Goal: Task Accomplishment & Management: Complete application form

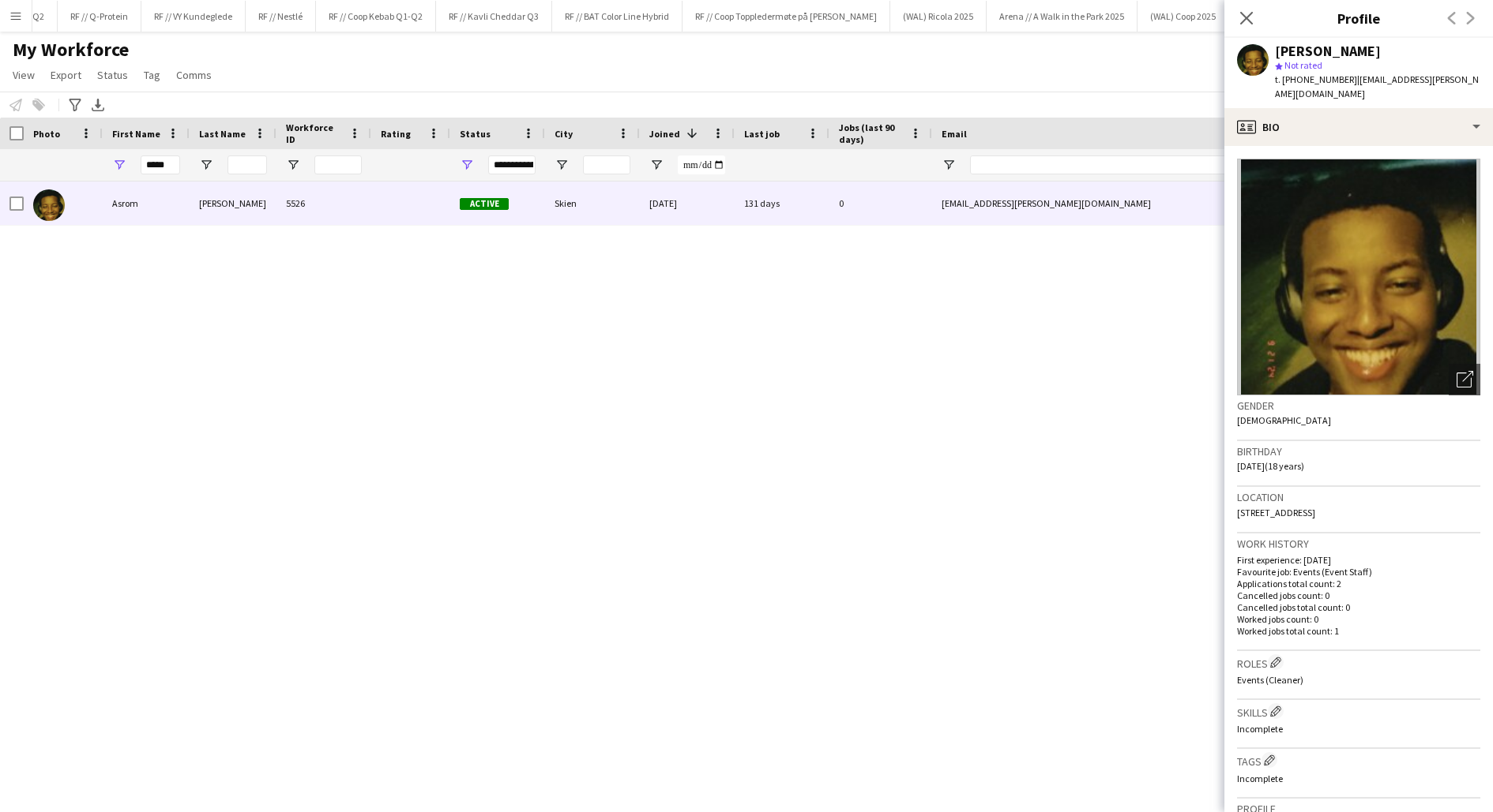
scroll to position [0, 1518]
click at [329, 23] on button "RF // Kavli Cheddar Q3 Close" at bounding box center [349, 16] width 116 height 31
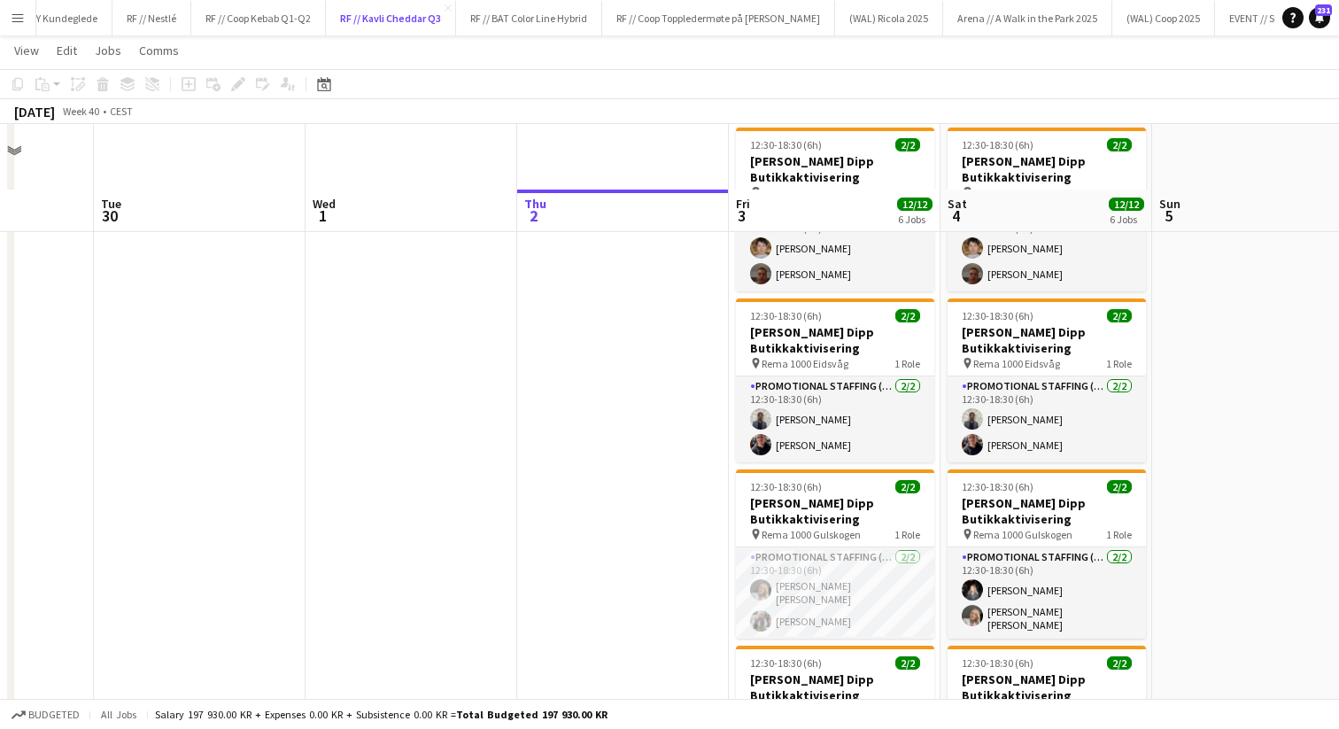
scroll to position [550, 0]
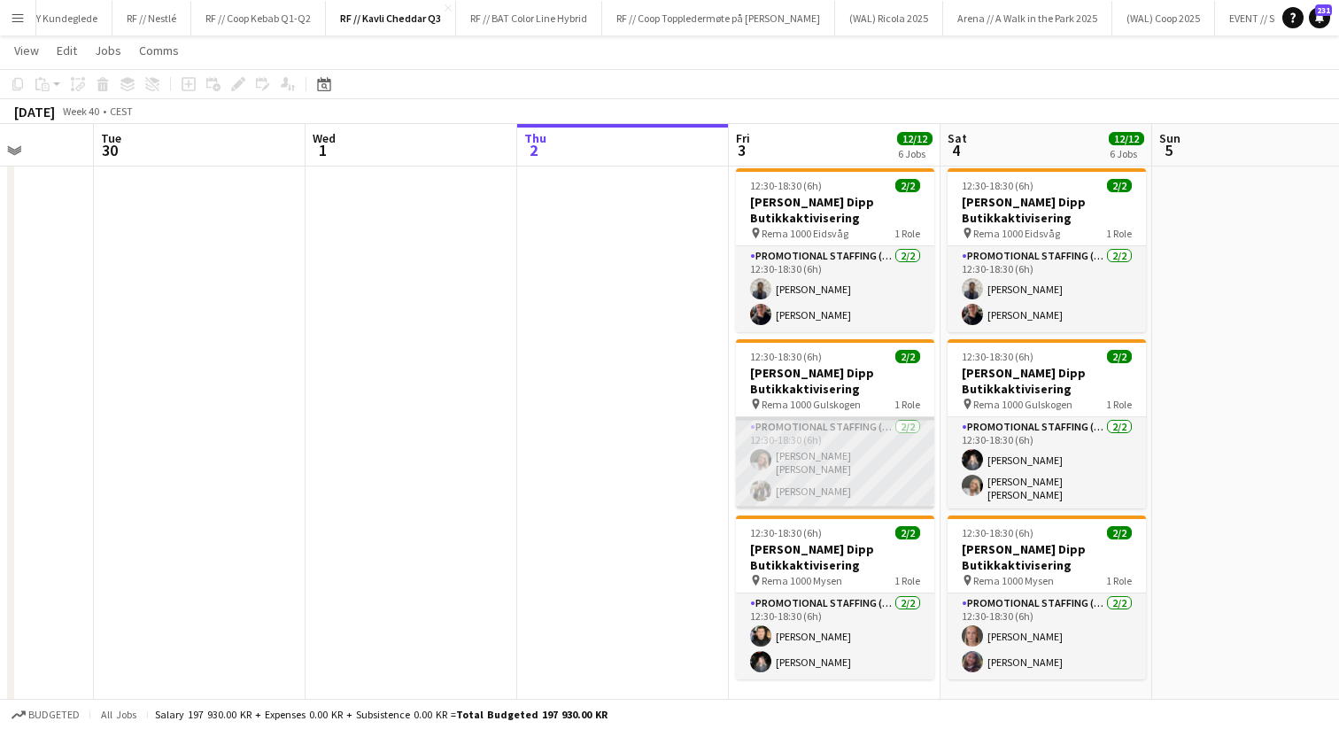
click at [770, 478] on app-card-role "Promotional Staffing (Promotional Staff) 2/2 12:30-18:30 (6h) Mina Sandbakk Lun…" at bounding box center [835, 462] width 198 height 91
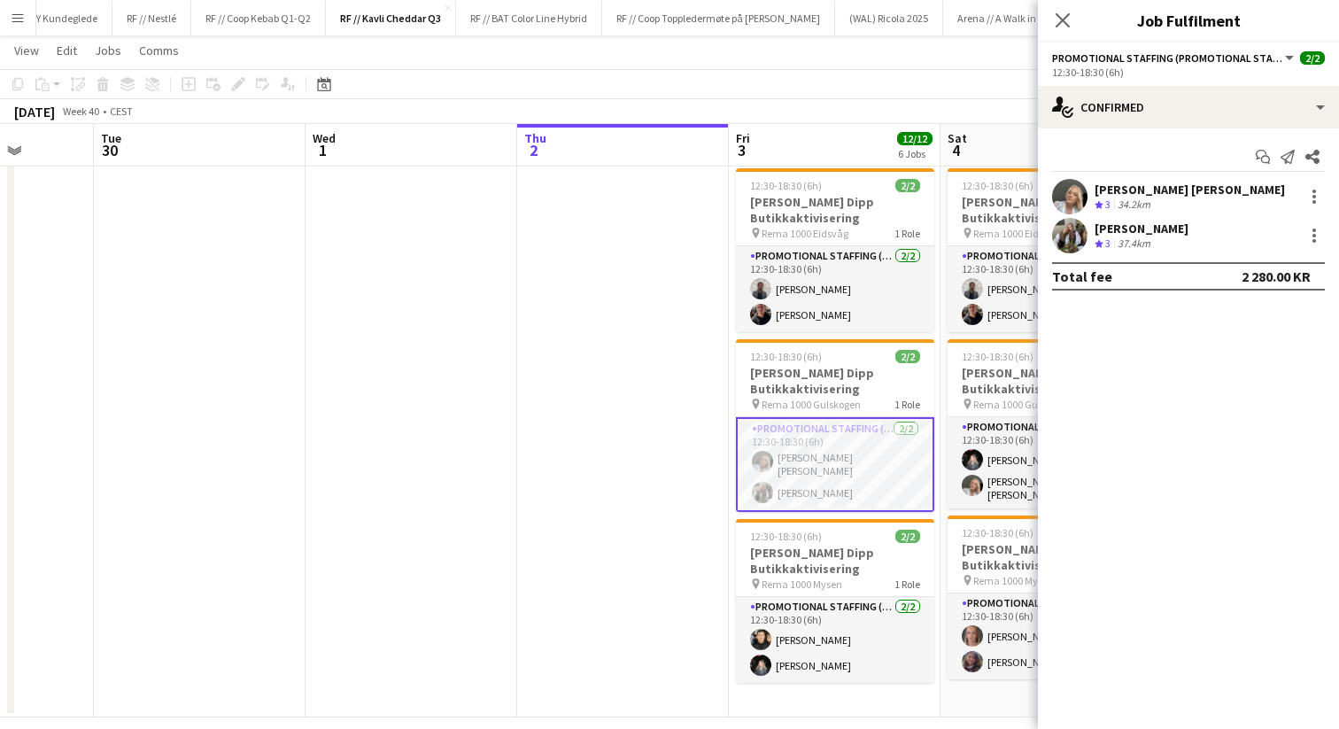
click at [1074, 232] on app-user-avatar at bounding box center [1069, 235] width 35 height 35
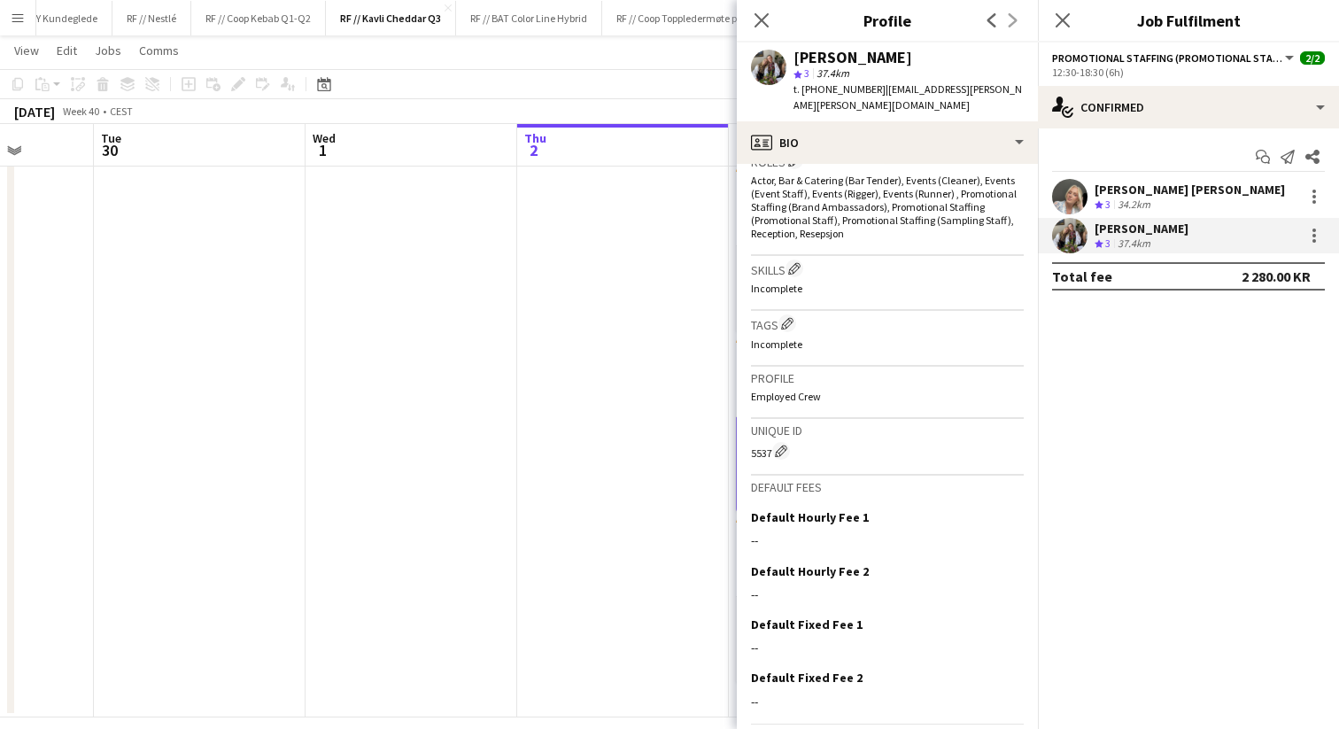
scroll to position [601, 0]
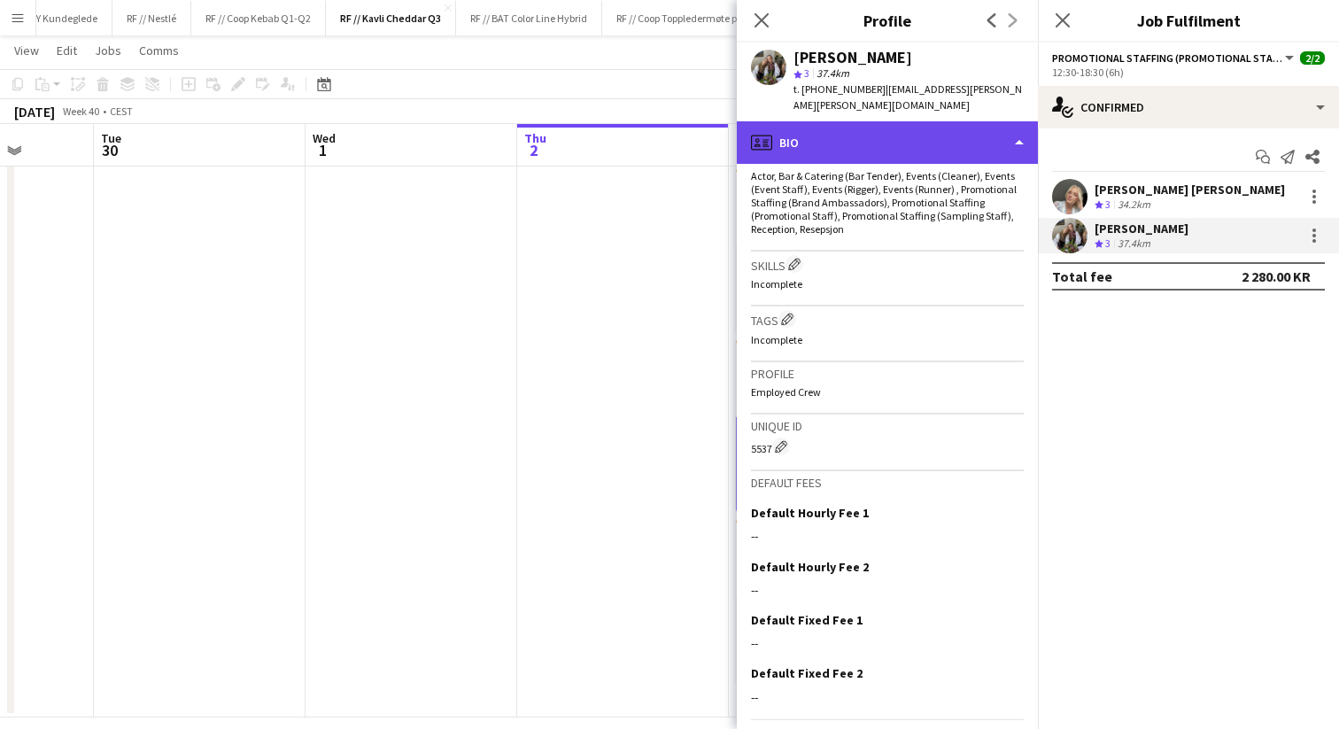
click at [787, 129] on div "profile Bio" at bounding box center [887, 142] width 301 height 43
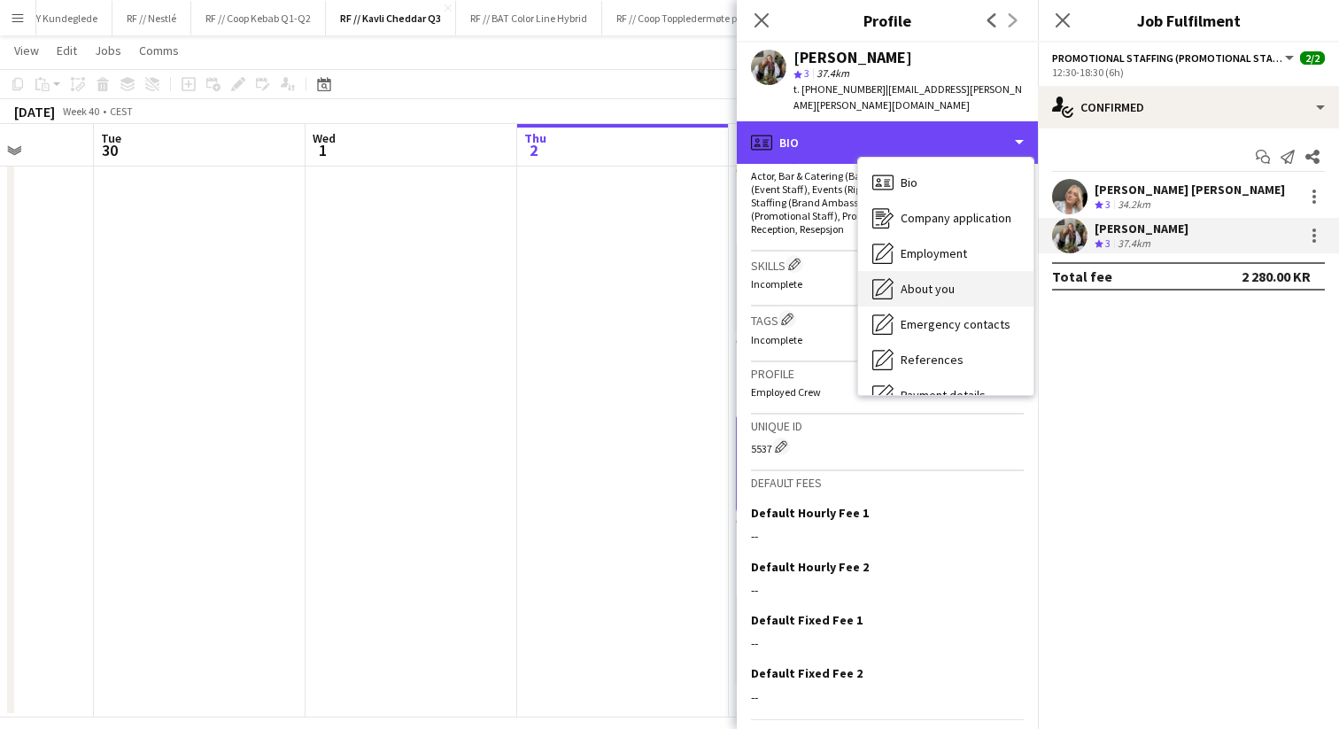
scroll to position [167, 0]
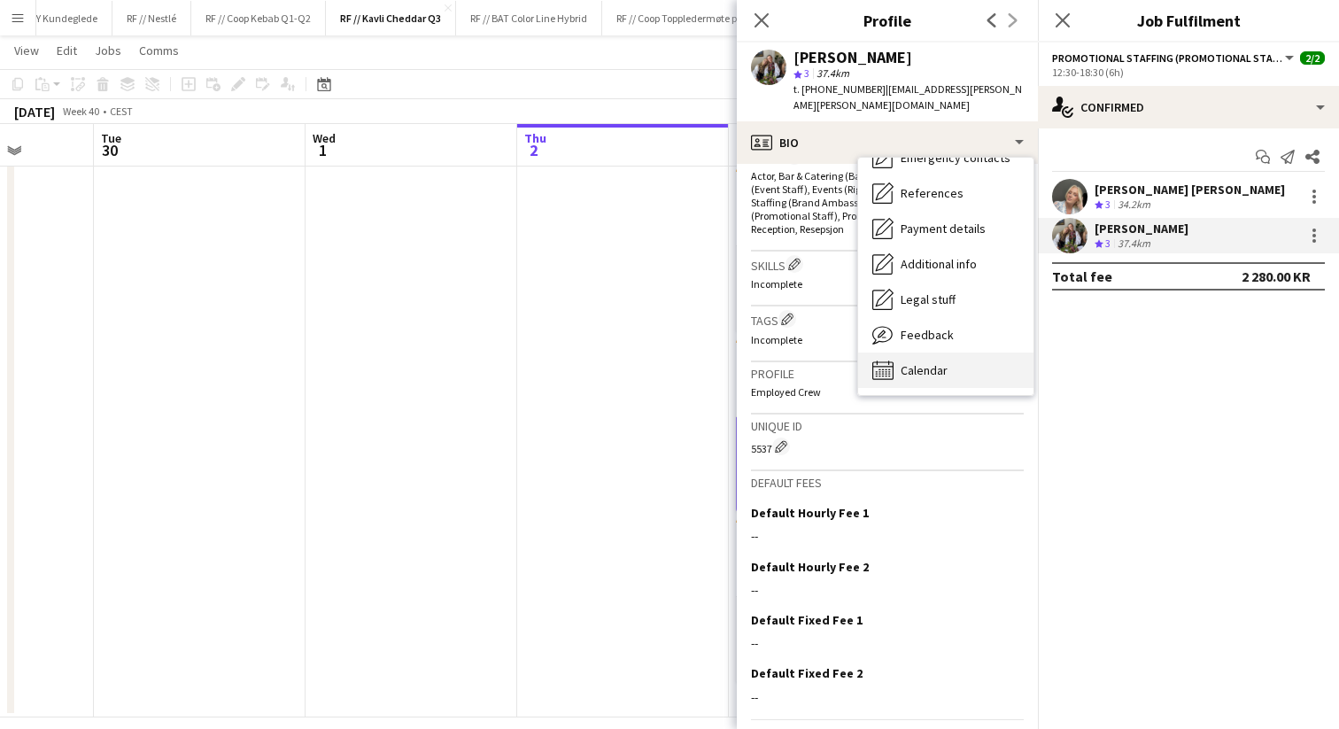
click at [923, 362] on span "Calendar" at bounding box center [924, 370] width 47 height 16
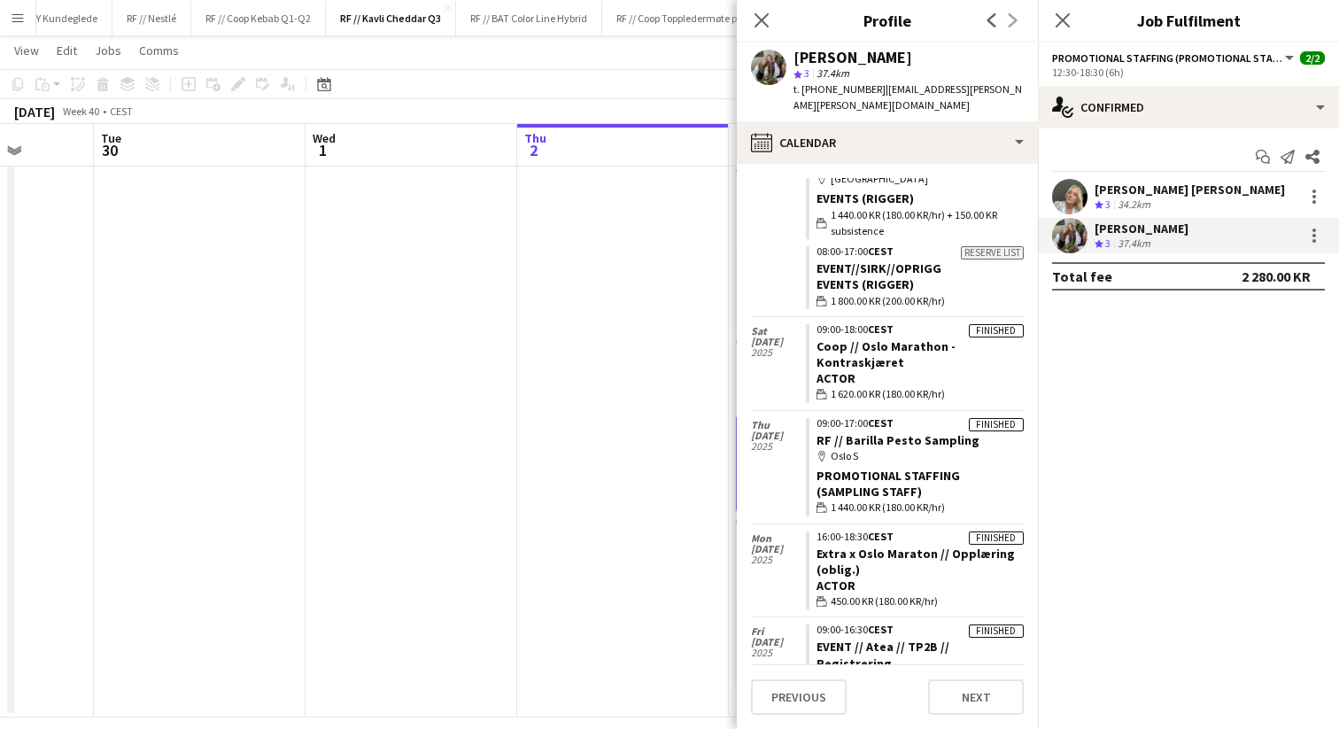
scroll to position [6531, 0]
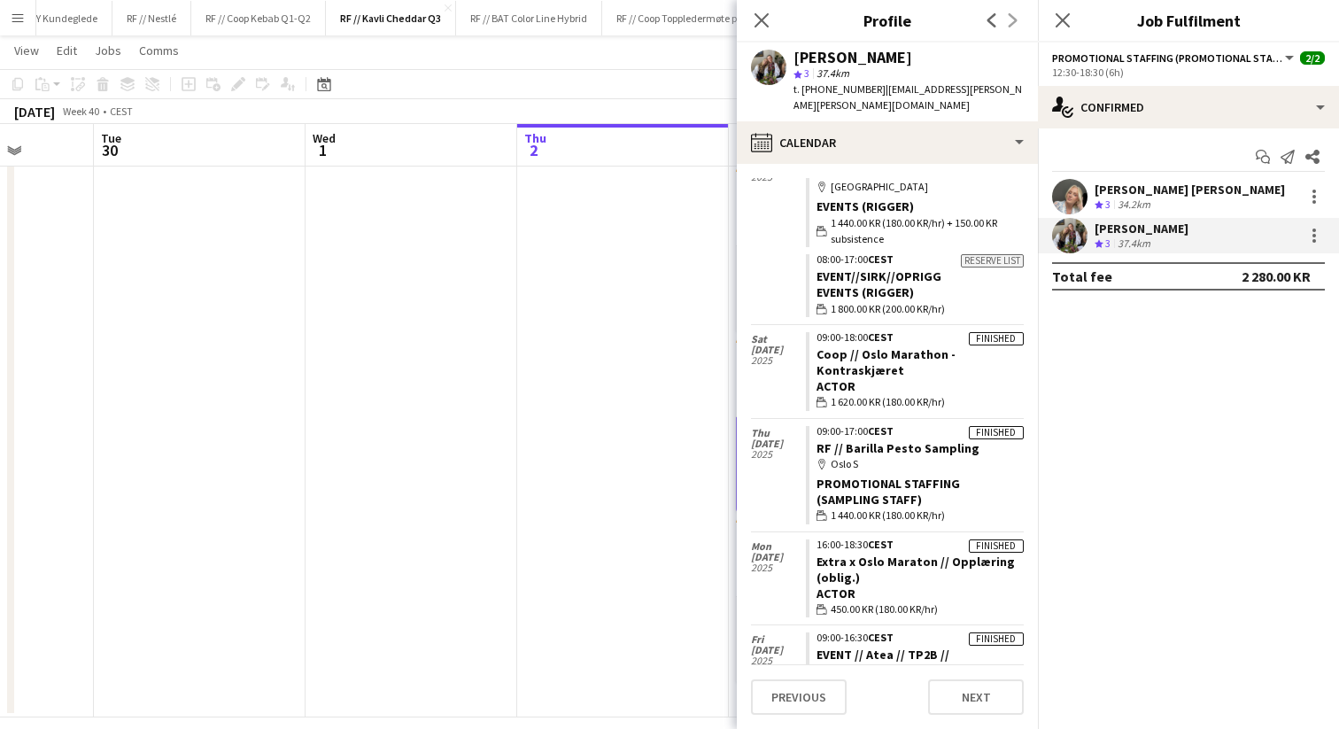
click at [1067, 200] on app-user-avatar at bounding box center [1069, 196] width 35 height 35
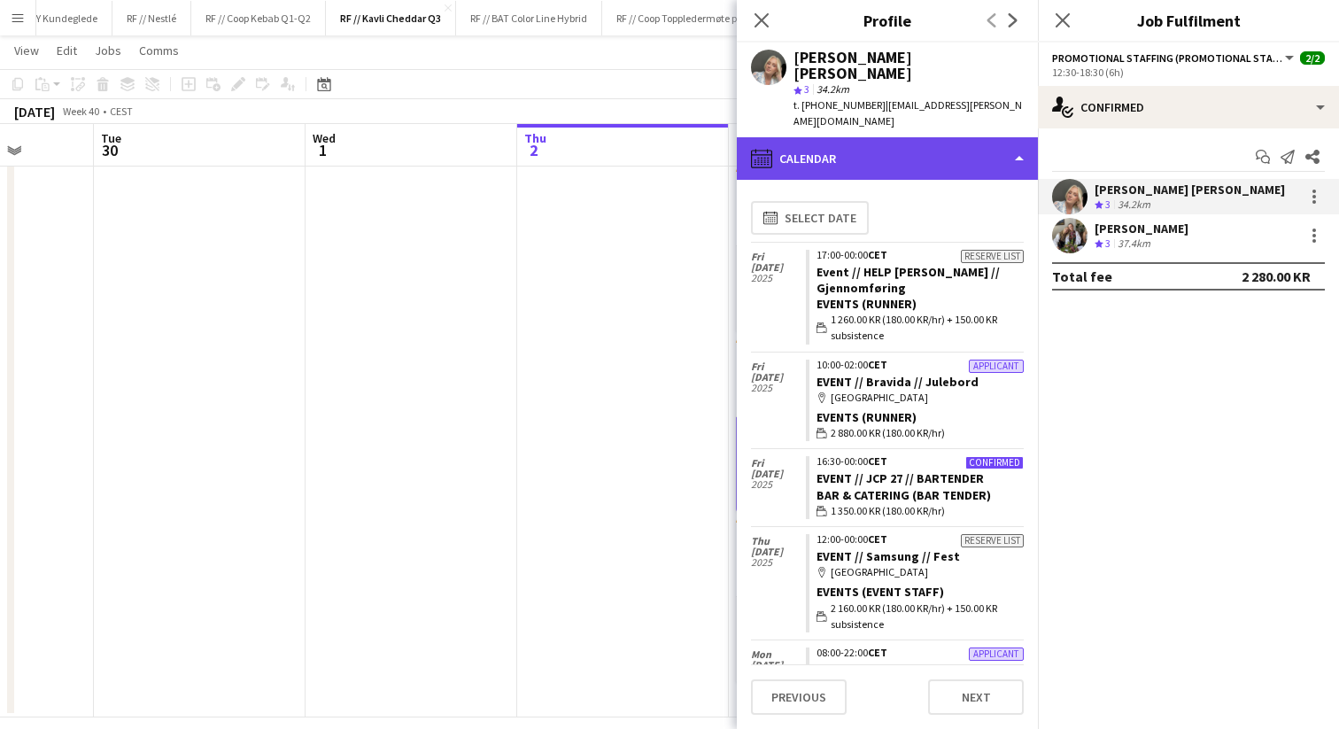
click at [926, 138] on div "calendar-full Calendar" at bounding box center [887, 158] width 301 height 43
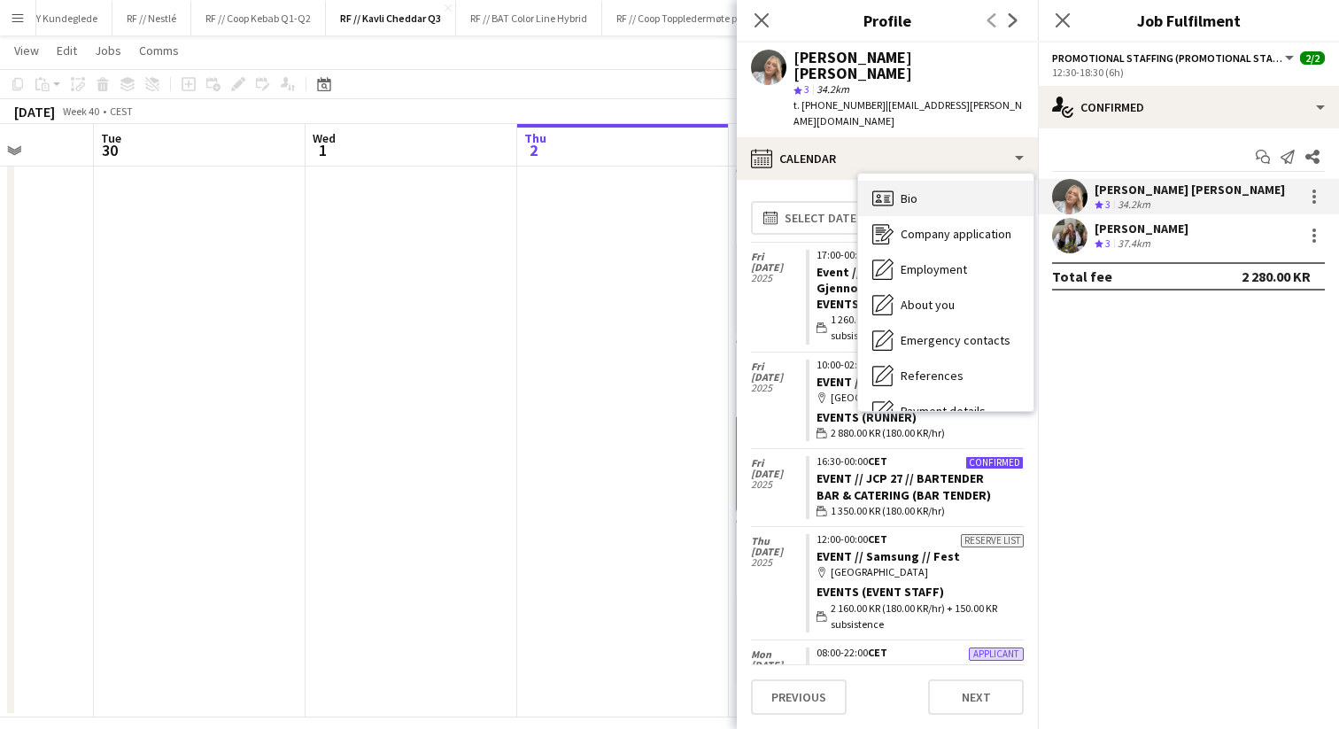
click at [959, 181] on div "Bio Bio" at bounding box center [945, 198] width 175 height 35
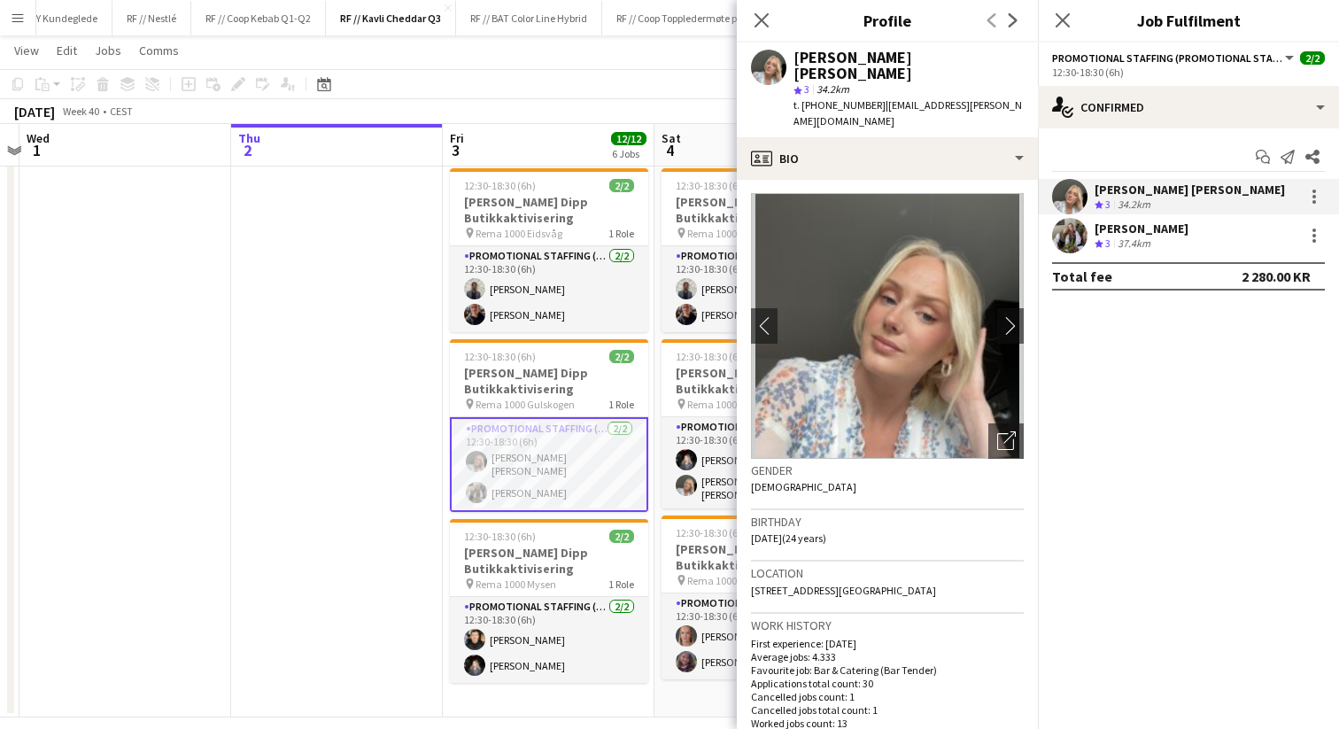
scroll to position [0, 0]
click at [376, 413] on app-date-cell at bounding box center [337, 182] width 212 height 1069
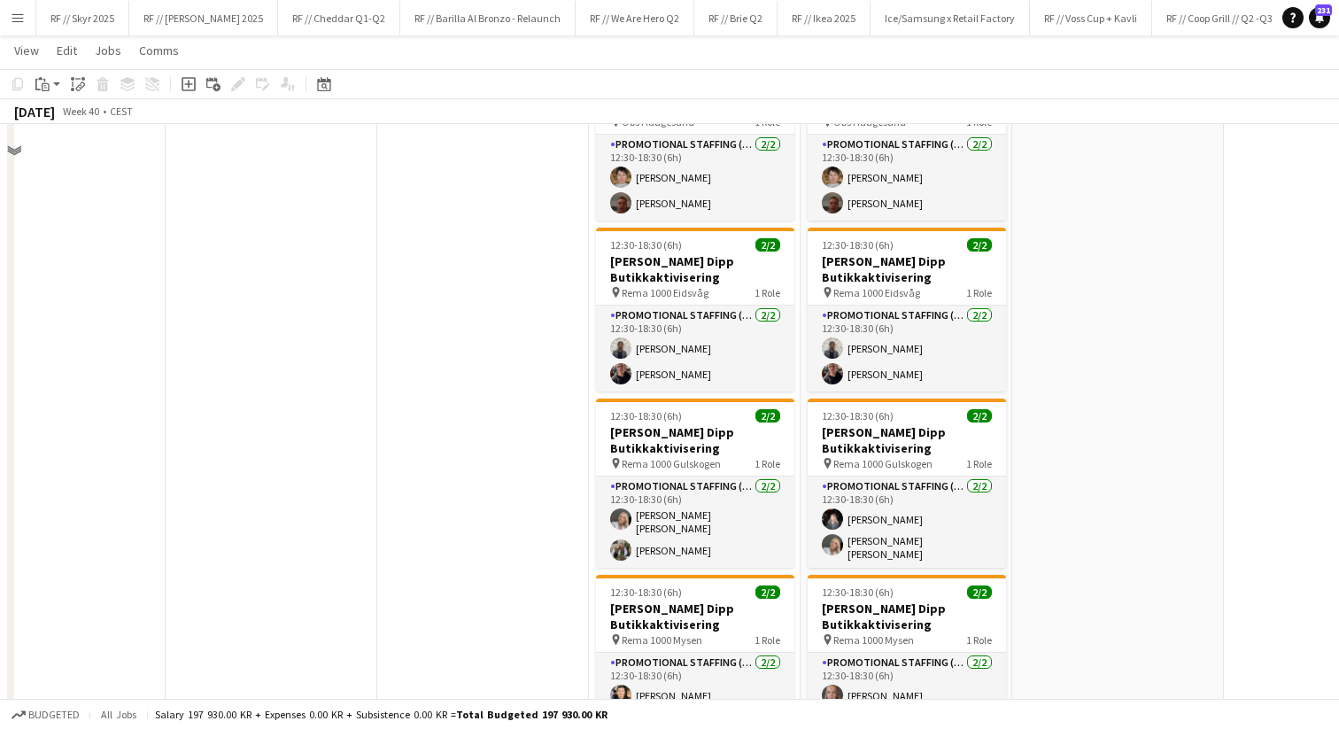
scroll to position [569, 0]
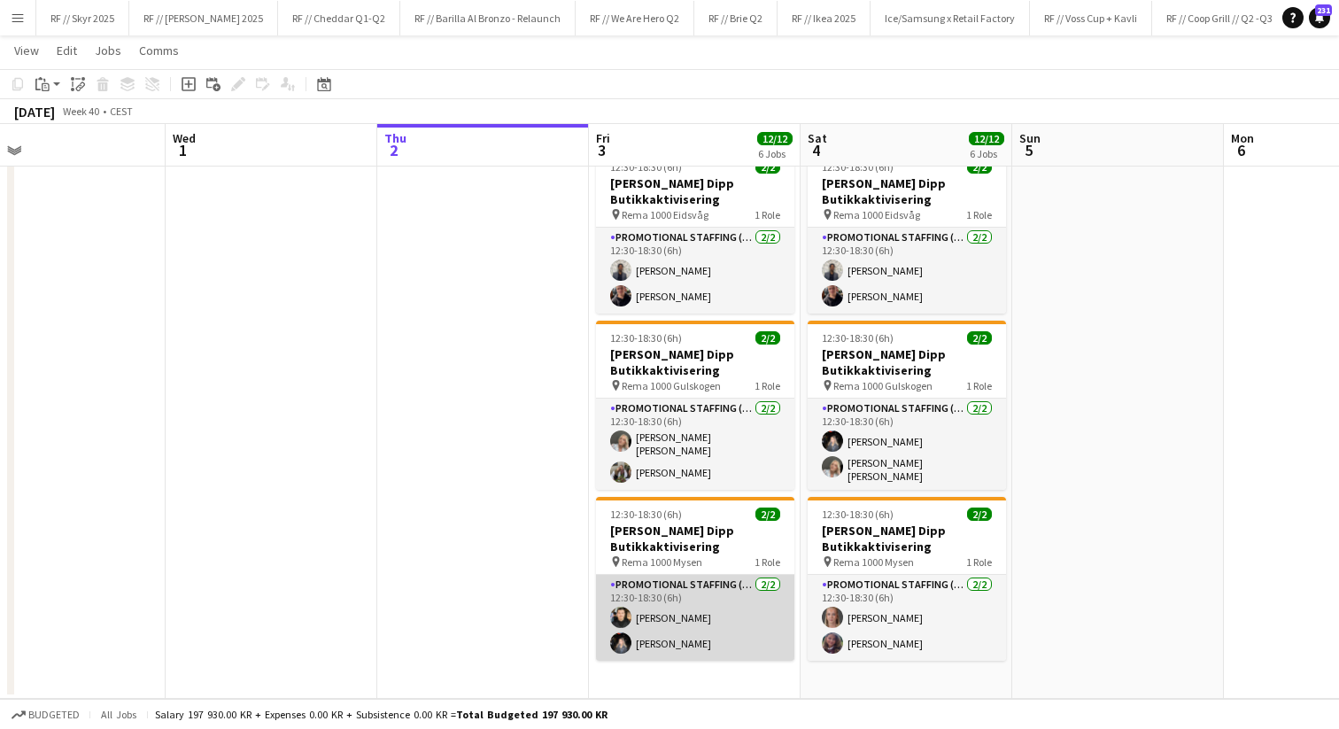
click at [678, 615] on app-card-role "Promotional Staffing (Promotional Staff) 2/2 12:30-18:30 (6h) Ishak Kayabasi Ho…" at bounding box center [695, 618] width 198 height 86
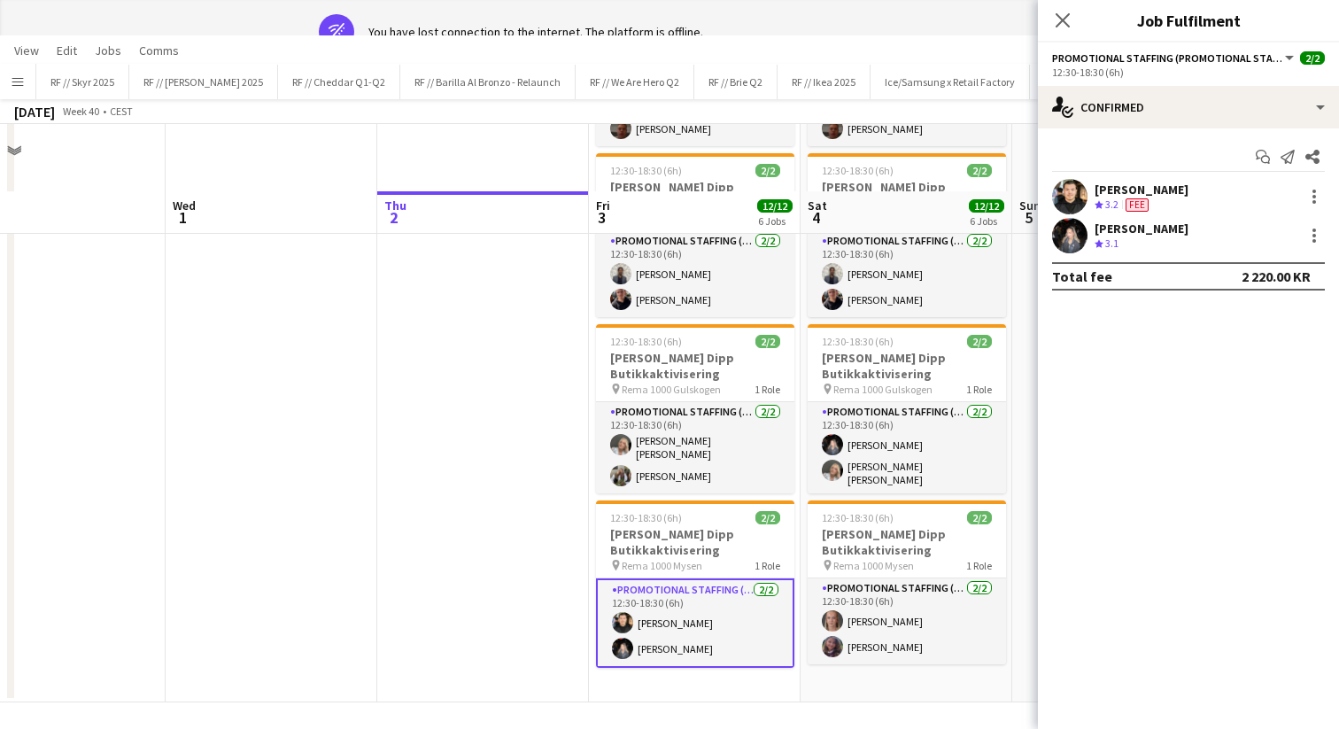
scroll to position [632, 0]
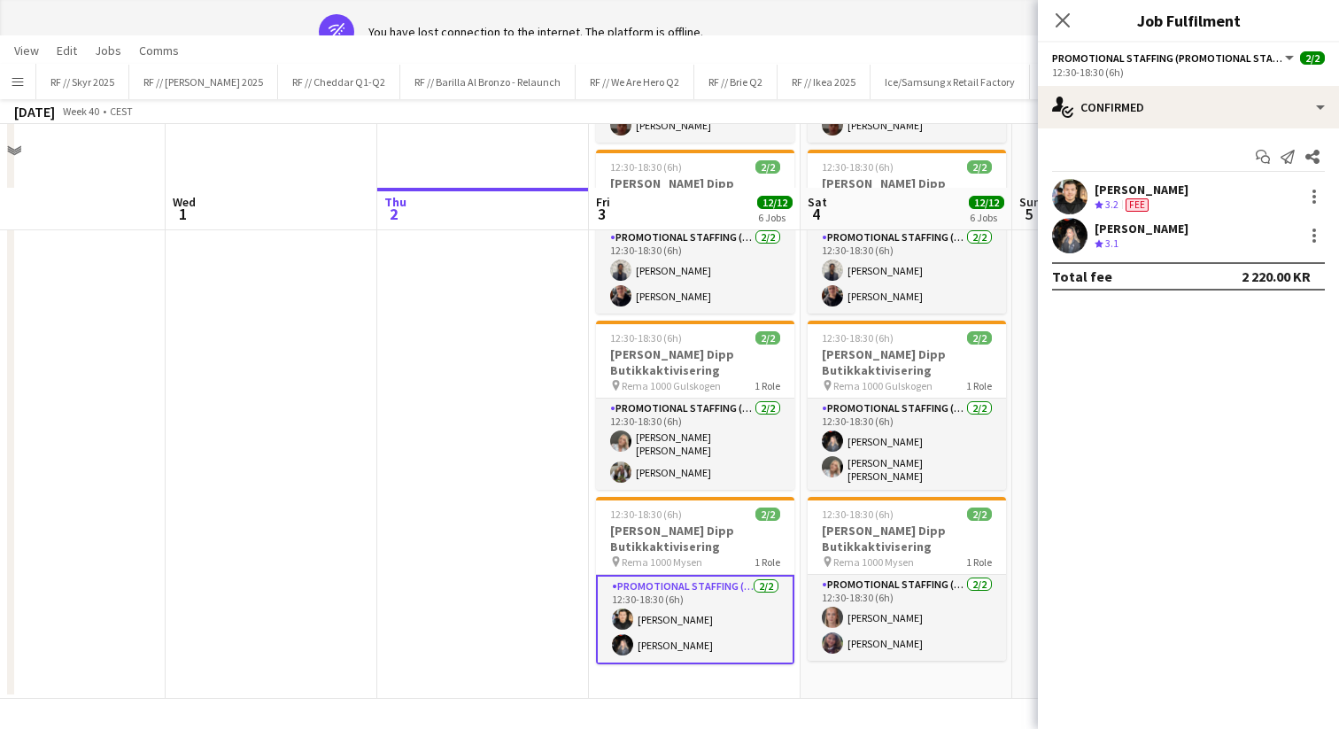
click at [1068, 236] on app-user-avatar at bounding box center [1069, 235] width 35 height 35
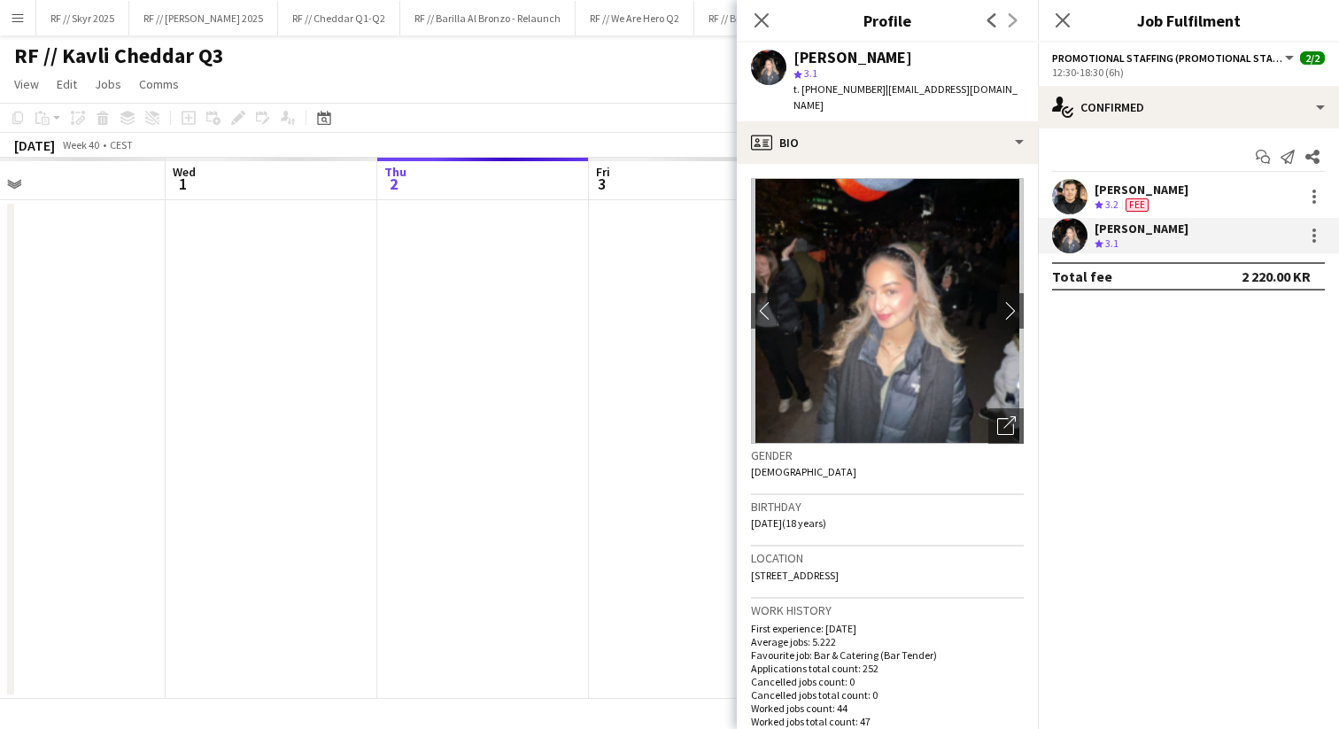
scroll to position [0, 0]
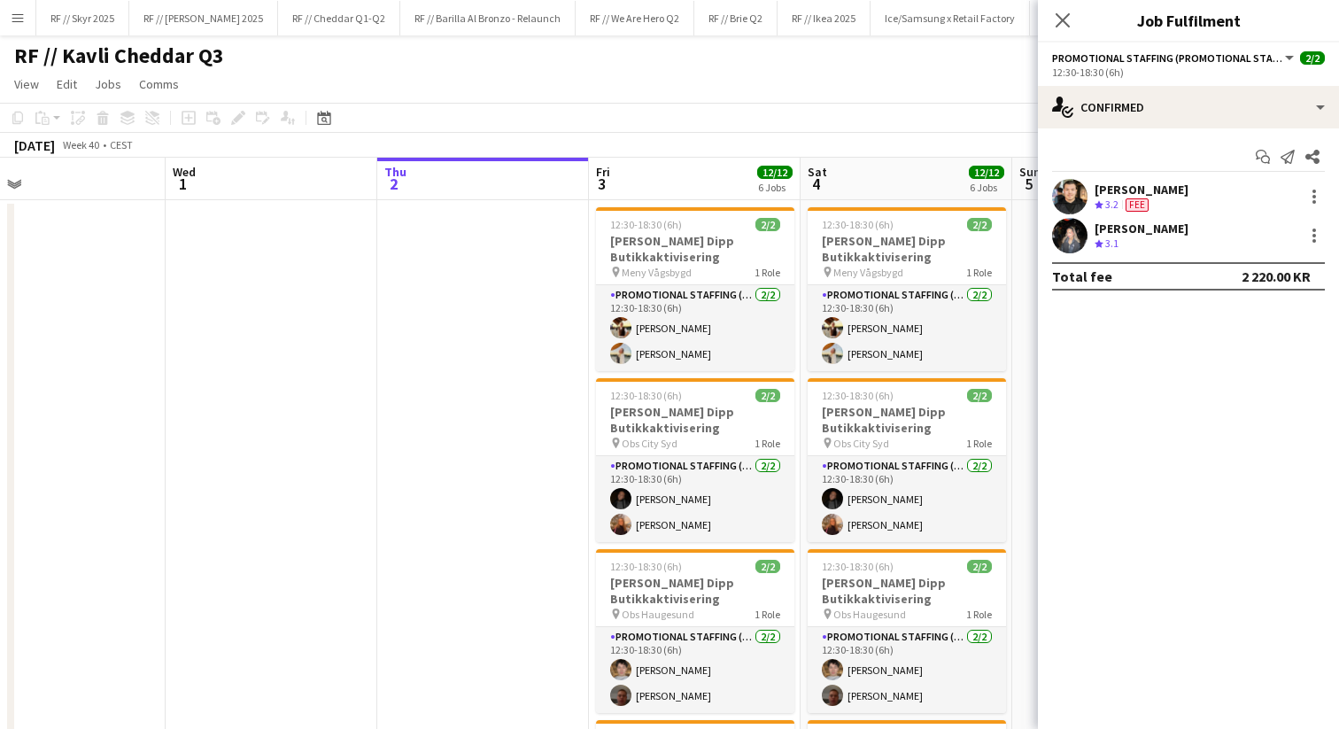
click at [1065, 228] on app-user-avatar at bounding box center [1069, 235] width 35 height 35
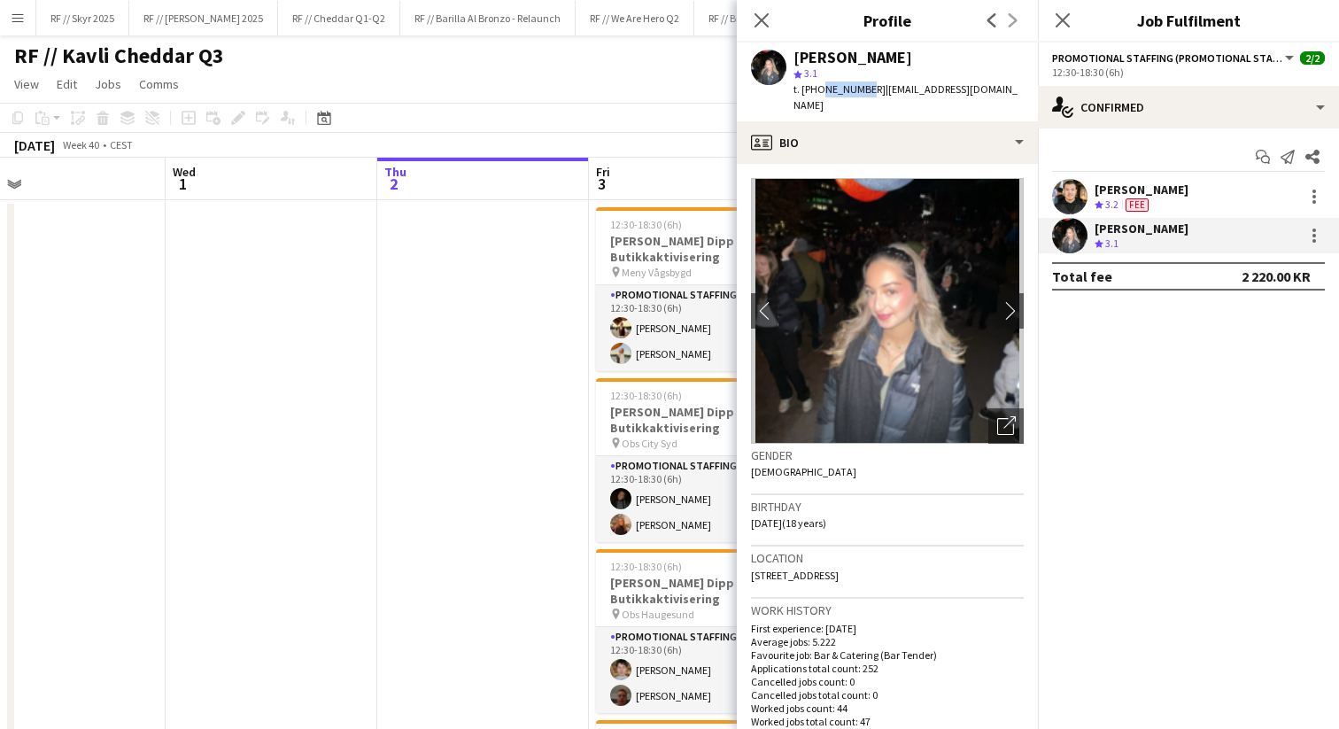
drag, startPoint x: 858, startPoint y: 89, endPoint x: 818, endPoint y: 88, distance: 39.9
click at [818, 88] on span "t. +4748684635" at bounding box center [840, 88] width 92 height 13
copy span "48684635"
click at [1075, 190] on app-user-avatar at bounding box center [1069, 196] width 35 height 35
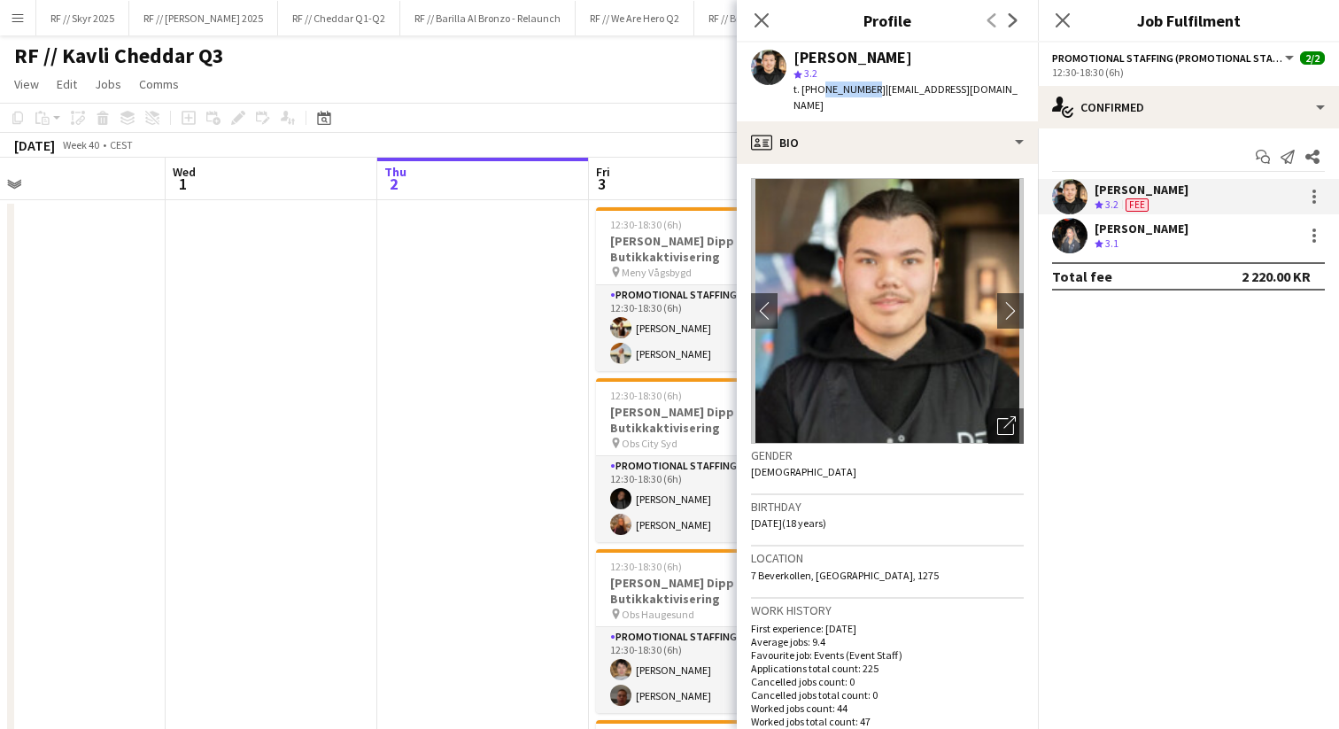
drag, startPoint x: 861, startPoint y: 89, endPoint x: 818, endPoint y: 86, distance: 42.6
click at [818, 86] on span "t. +4740192557" at bounding box center [840, 88] width 92 height 13
copy span "40192557"
click at [1071, 232] on app-user-avatar at bounding box center [1069, 235] width 35 height 35
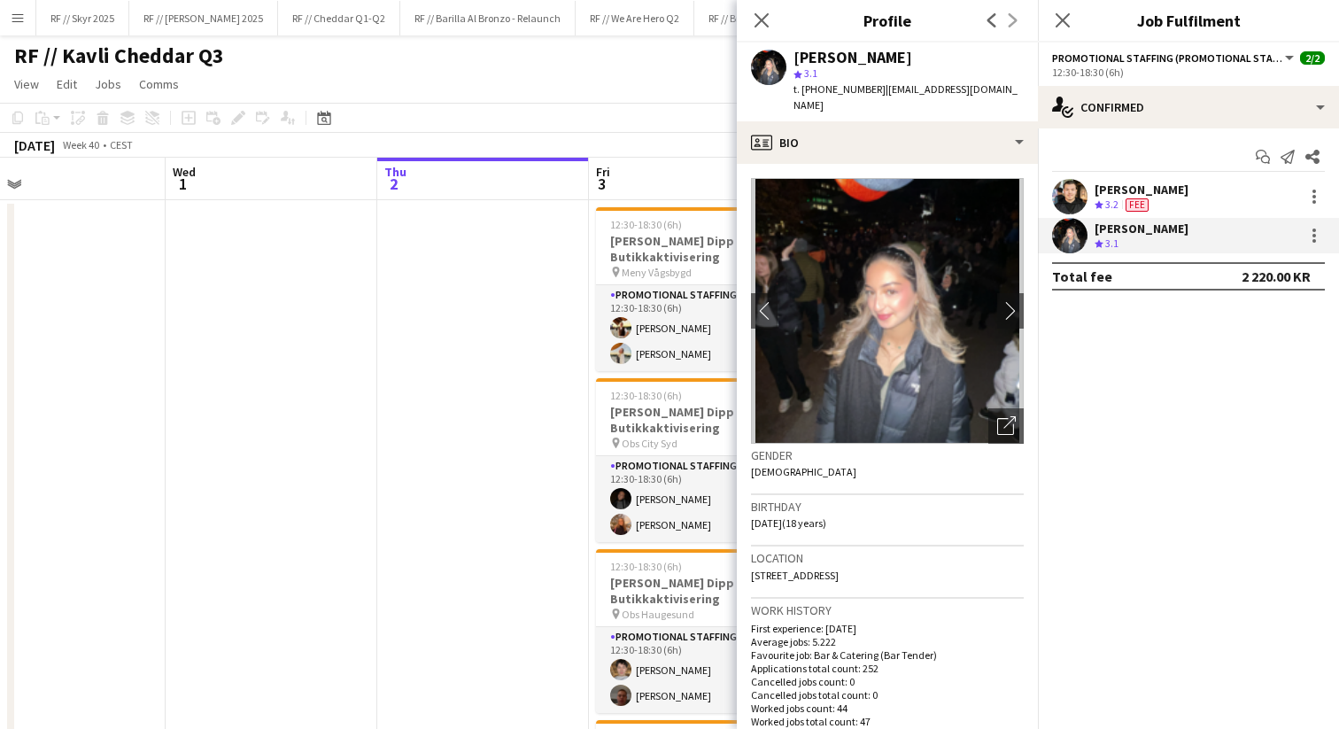
click at [1074, 192] on app-user-avatar at bounding box center [1069, 196] width 35 height 35
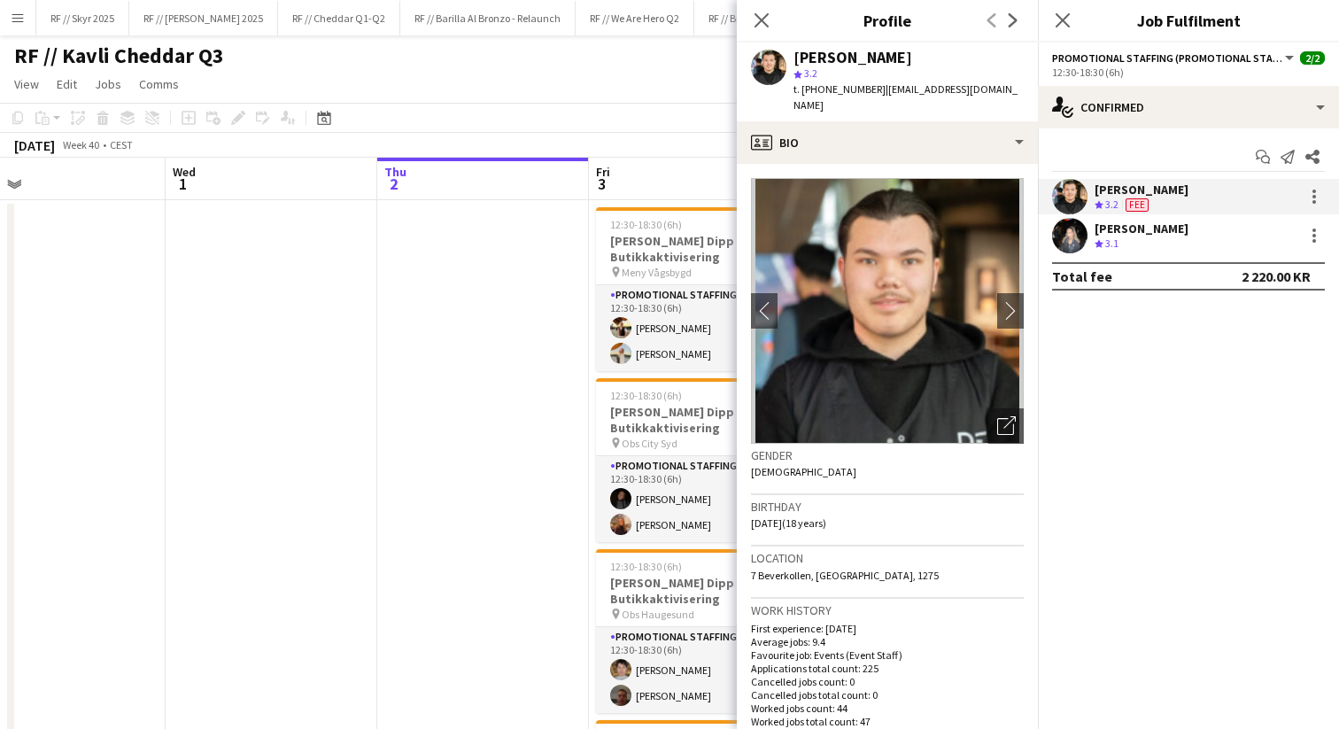
click at [1072, 234] on app-user-avatar at bounding box center [1069, 235] width 35 height 35
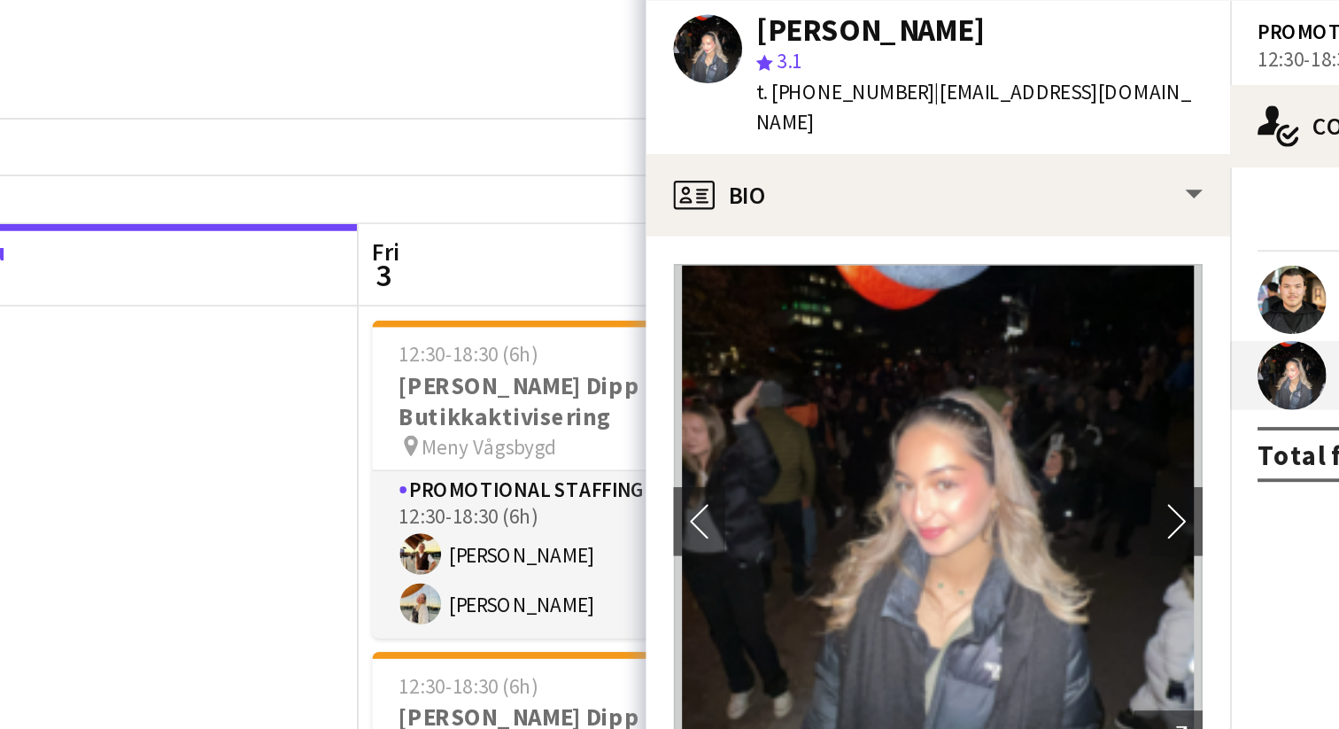
click at [1073, 192] on app-user-avatar at bounding box center [1069, 196] width 35 height 35
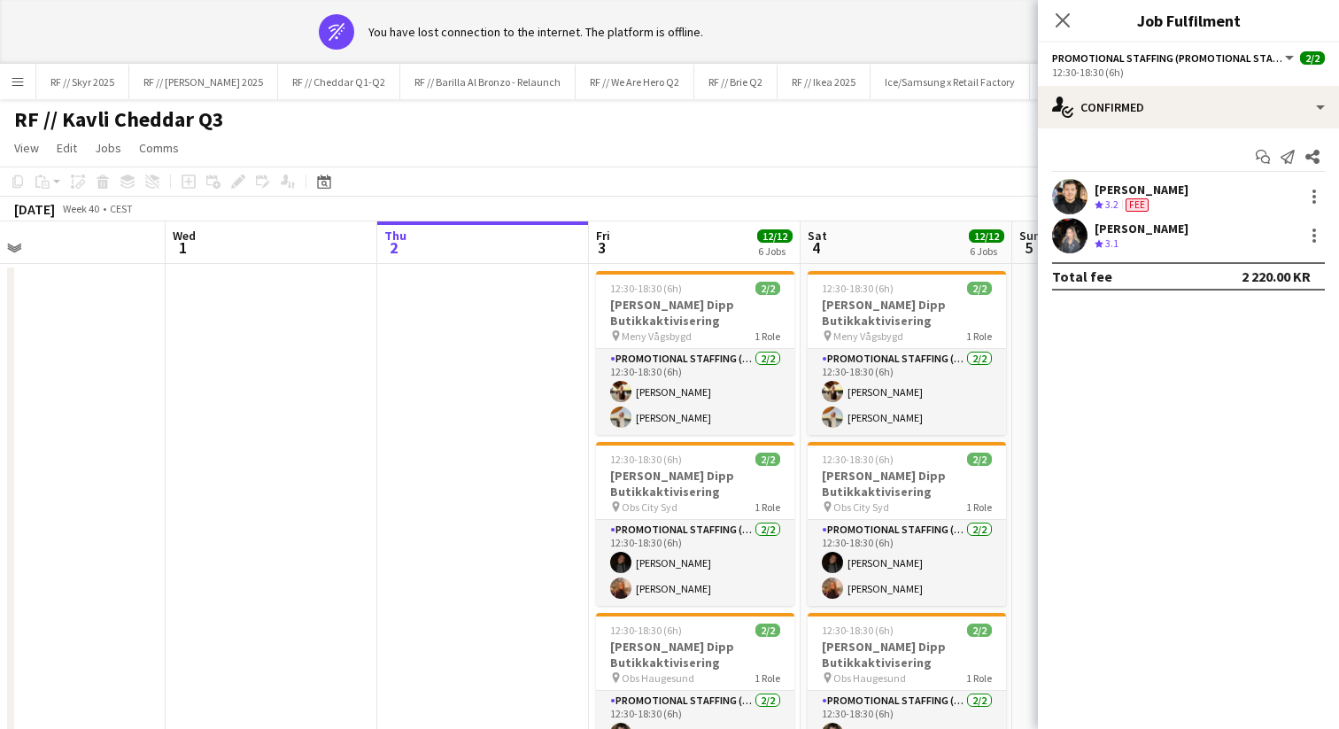
scroll to position [0, 611]
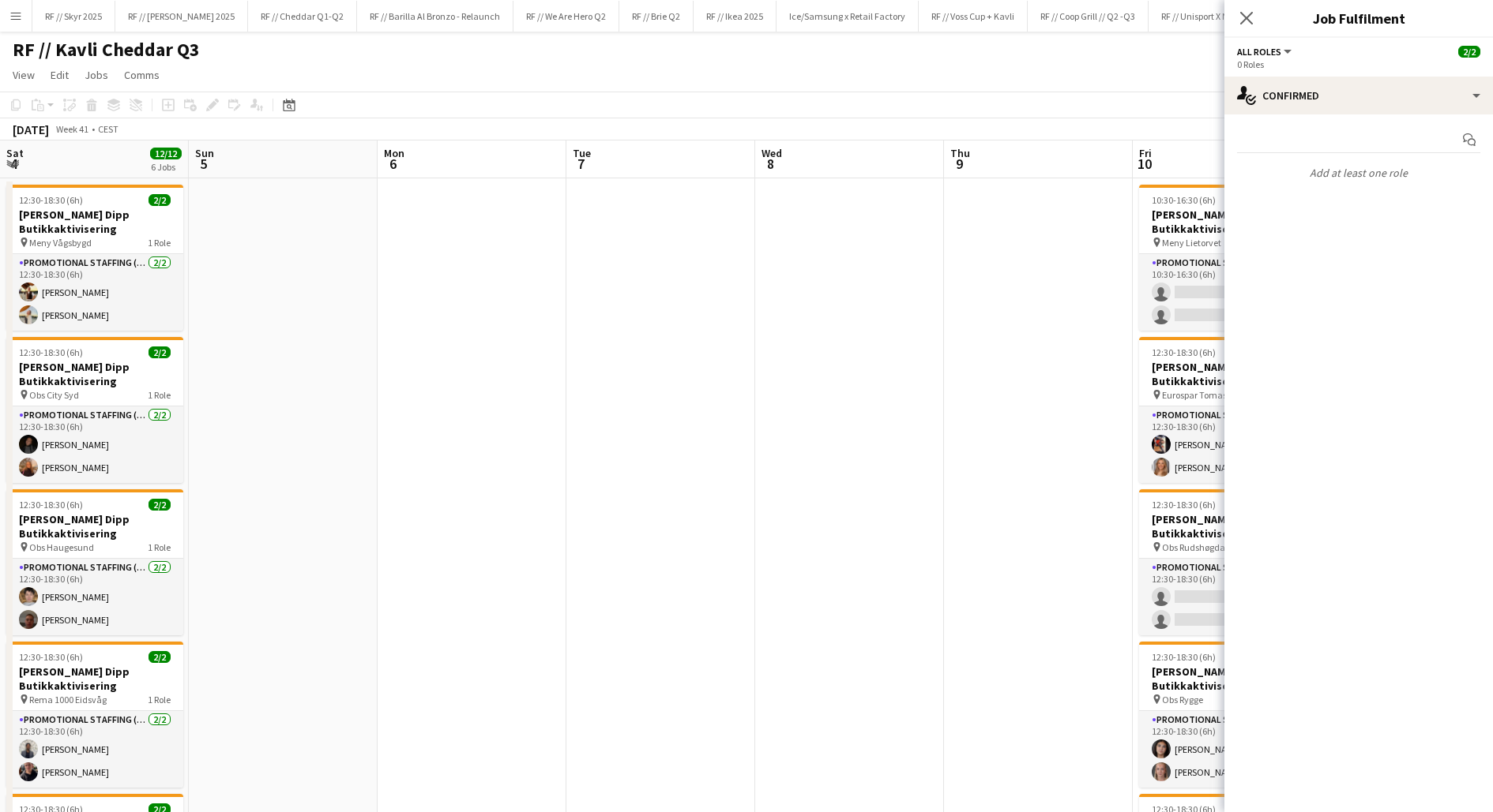
scroll to position [0, 492]
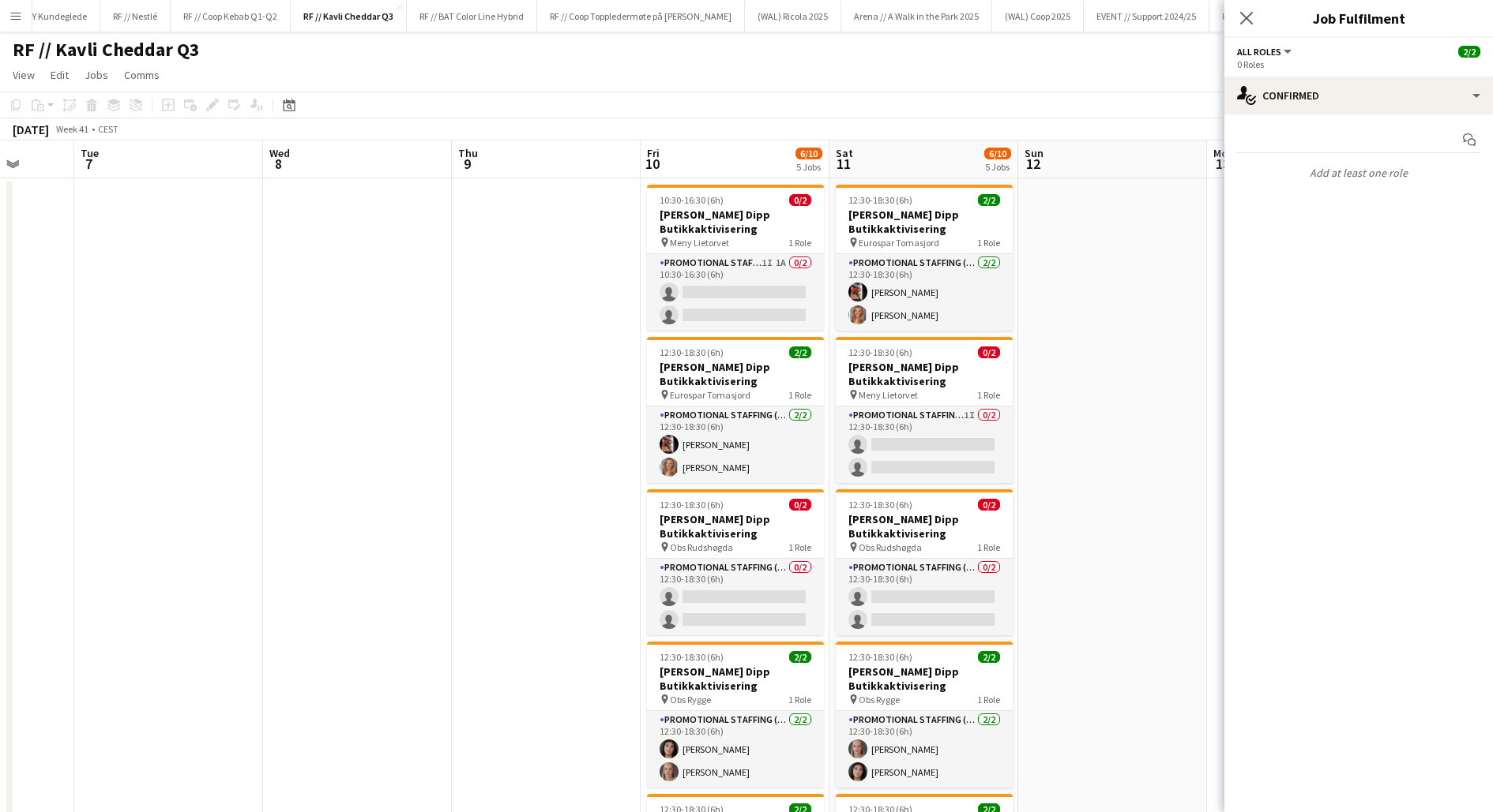
click at [13, 4] on button "Menu" at bounding box center [15, 15] width 31 height 31
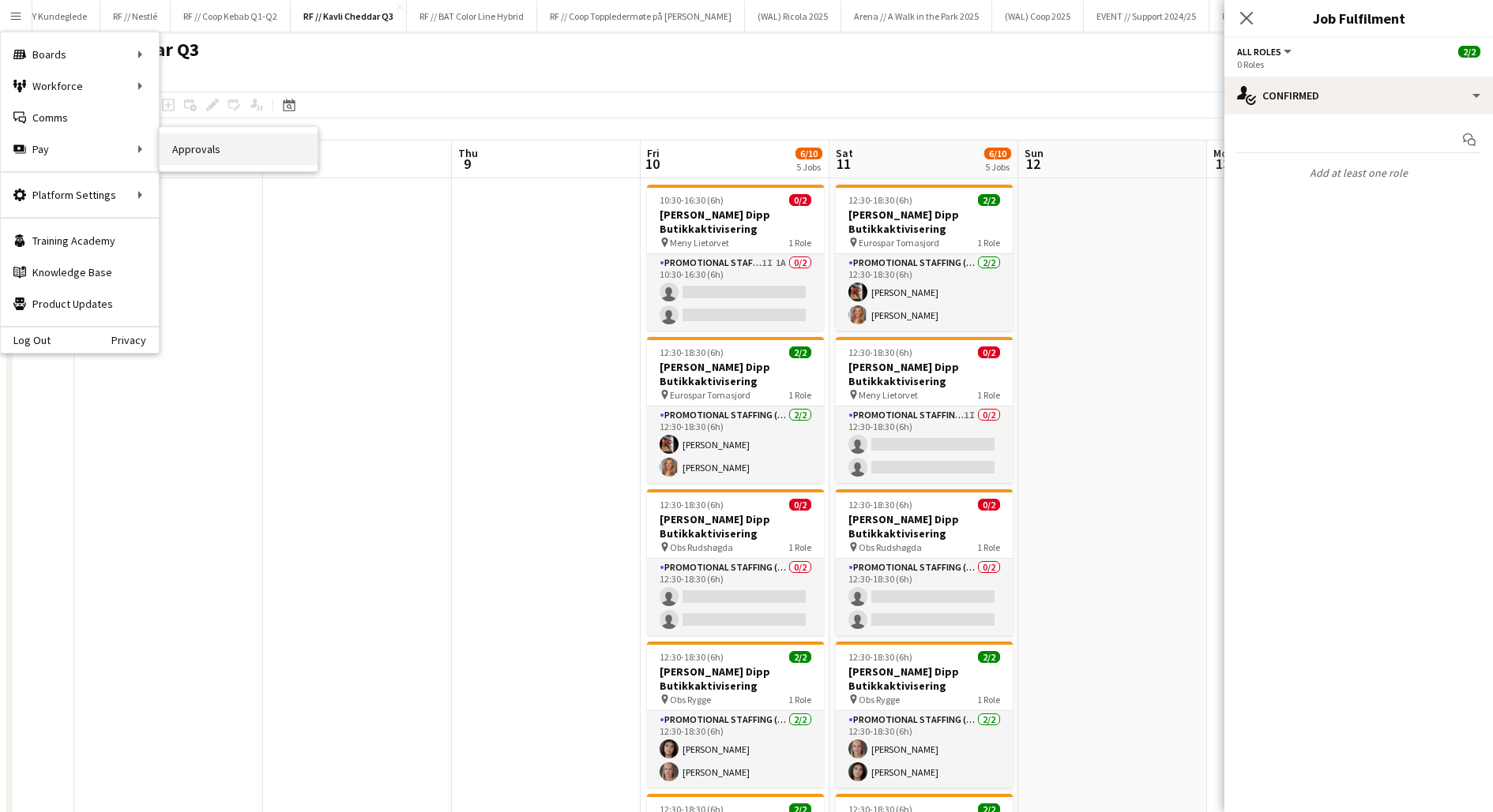
click at [198, 149] on link "Approvals" at bounding box center [238, 149] width 158 height 31
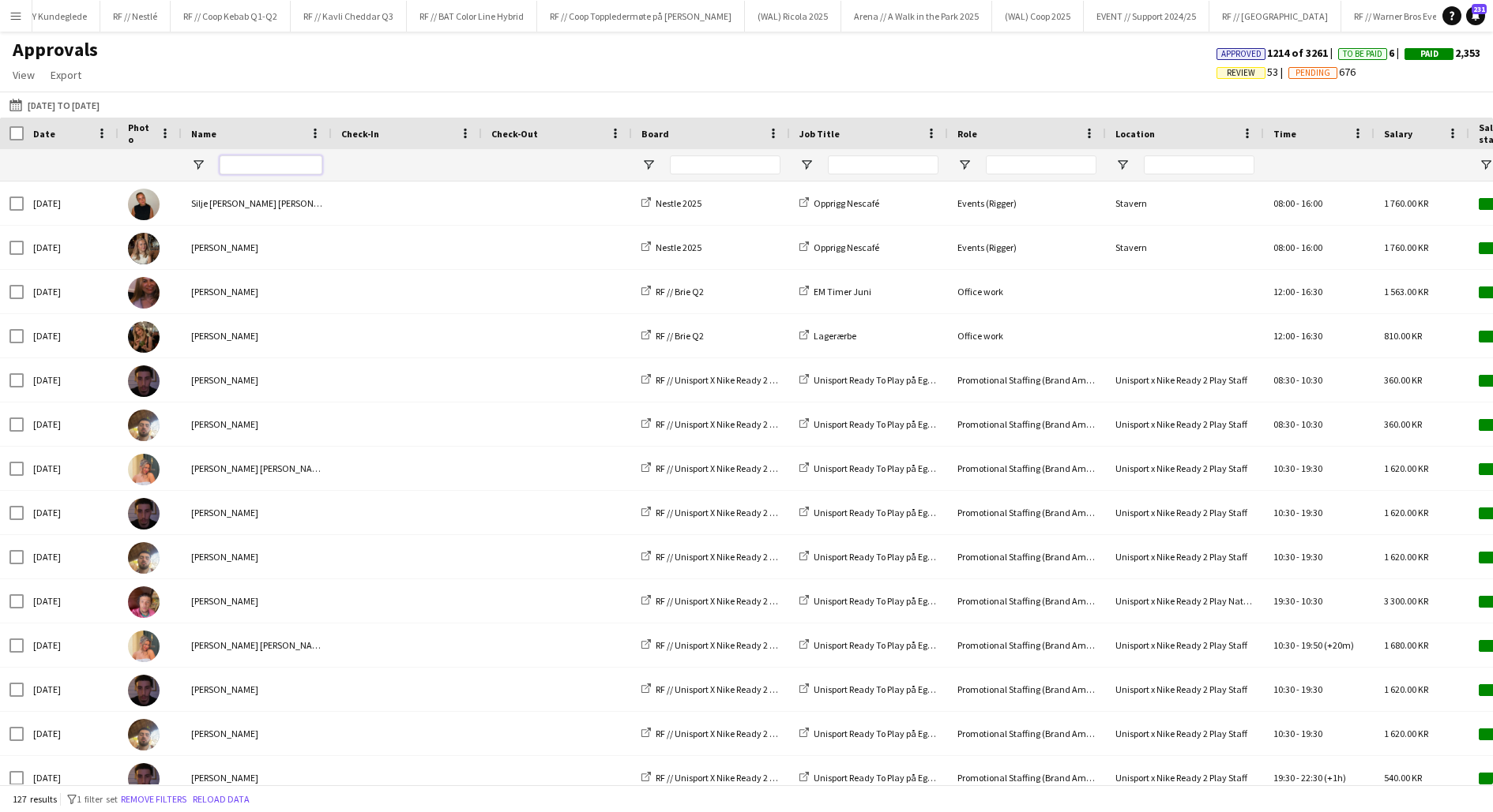
click at [238, 167] on input "Name Filter Input" at bounding box center [270, 164] width 103 height 19
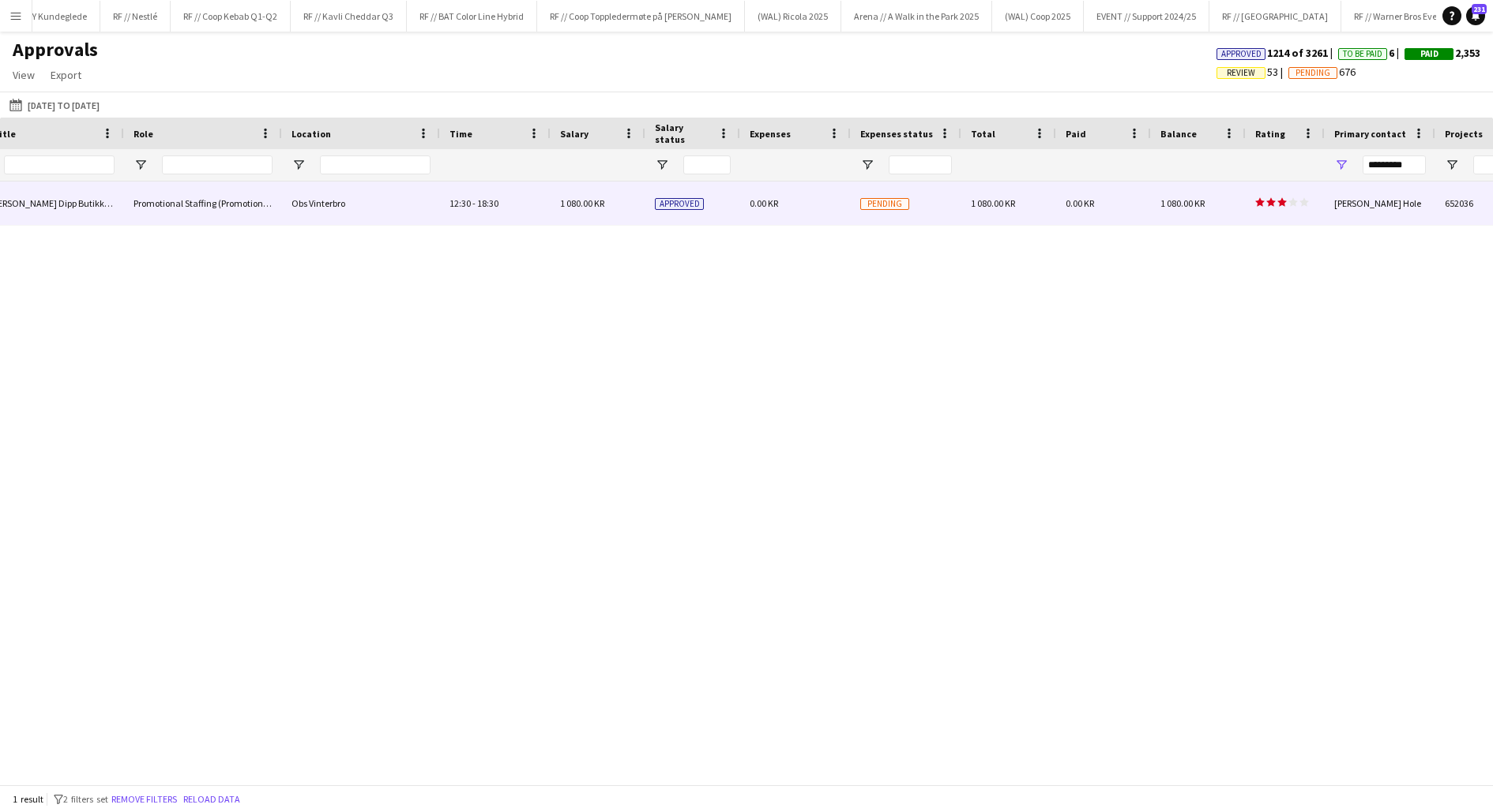
type input "*****"
click at [356, 202] on div "Obs Vinterbro" at bounding box center [360, 203] width 158 height 44
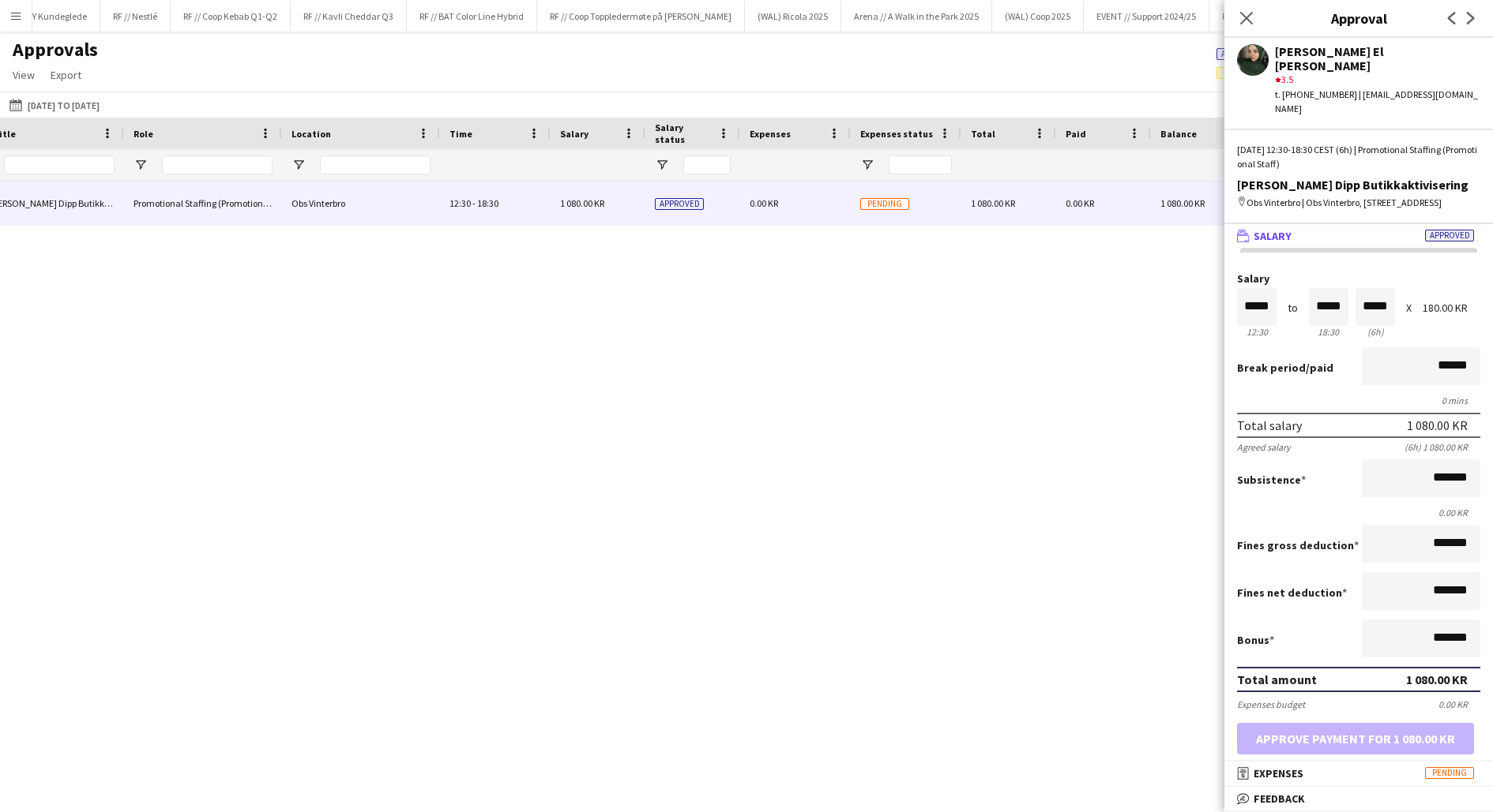
scroll to position [0, 695]
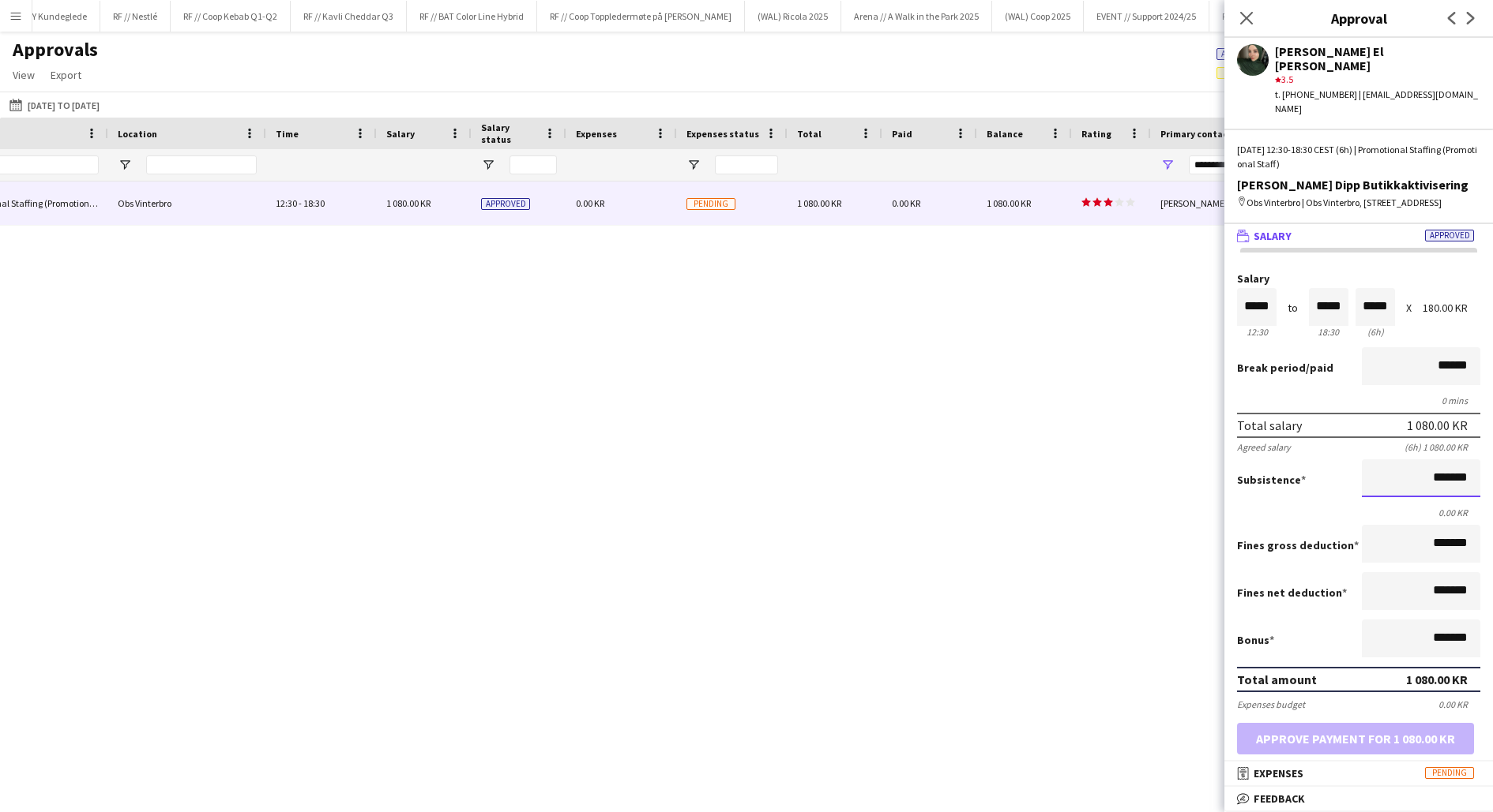
click at [1435, 466] on input "*******" at bounding box center [1421, 479] width 119 height 38
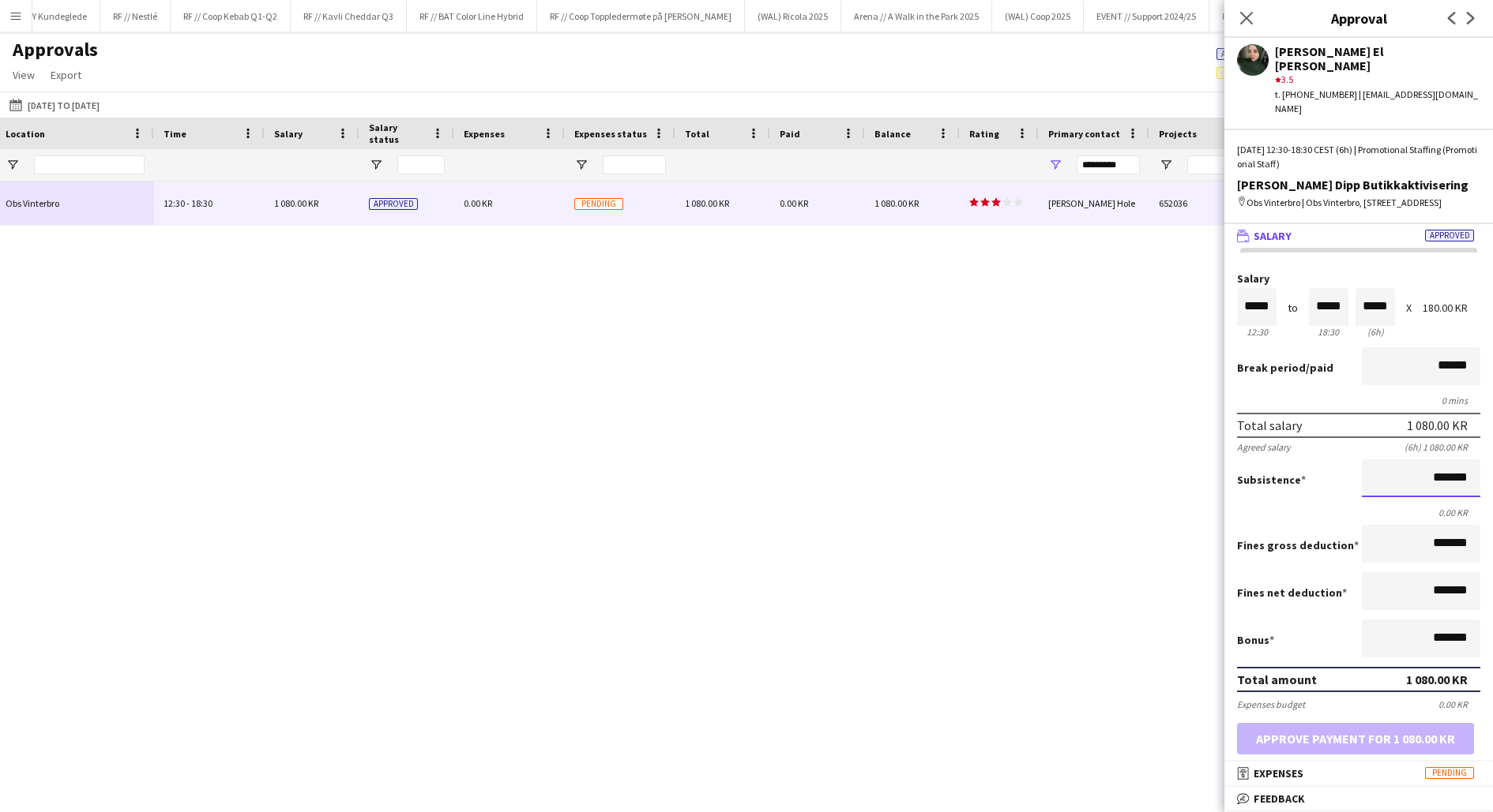
click at [1426, 464] on input "*******" at bounding box center [1421, 479] width 119 height 38
type input "*********"
click at [1374, 724] on button "Approve payment for 1 280.00 KR" at bounding box center [1356, 738] width 237 height 31
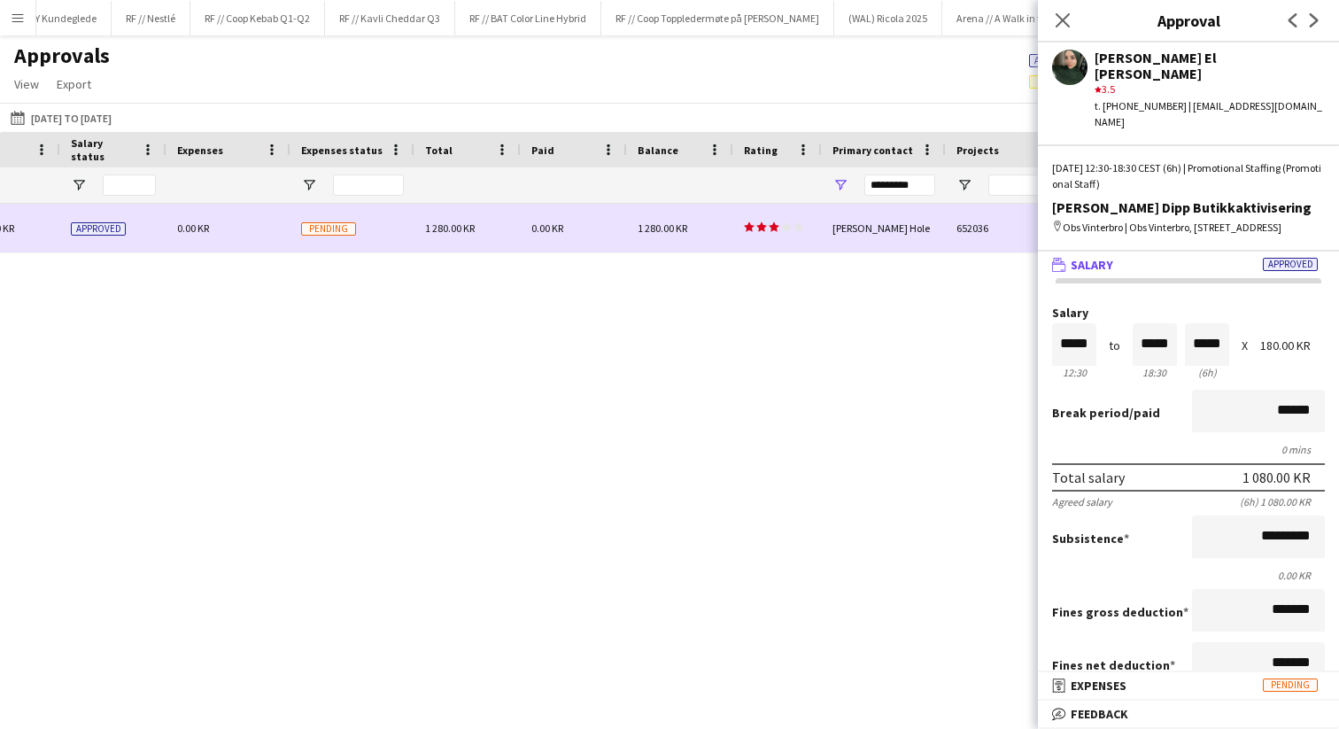
click at [609, 239] on div "0.00 KR" at bounding box center [574, 228] width 106 height 49
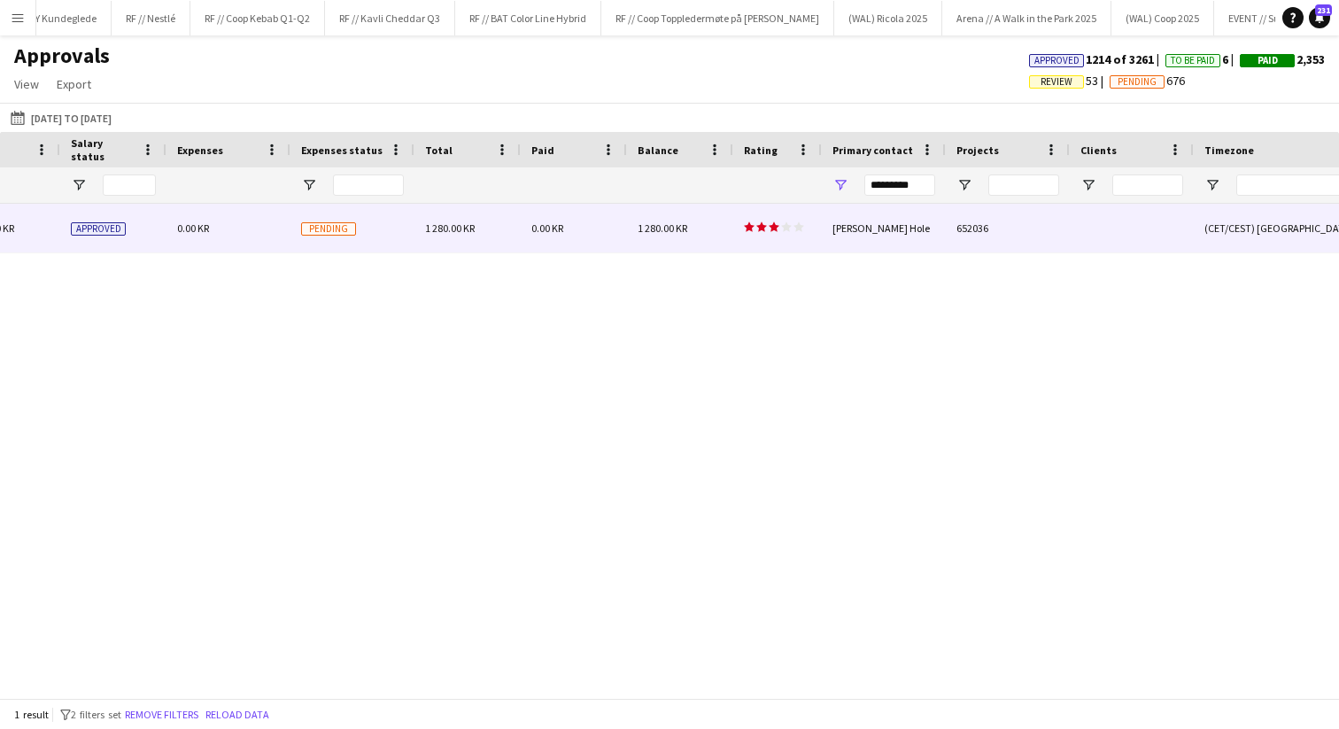
click at [609, 239] on div "0.00 KR" at bounding box center [574, 228] width 106 height 49
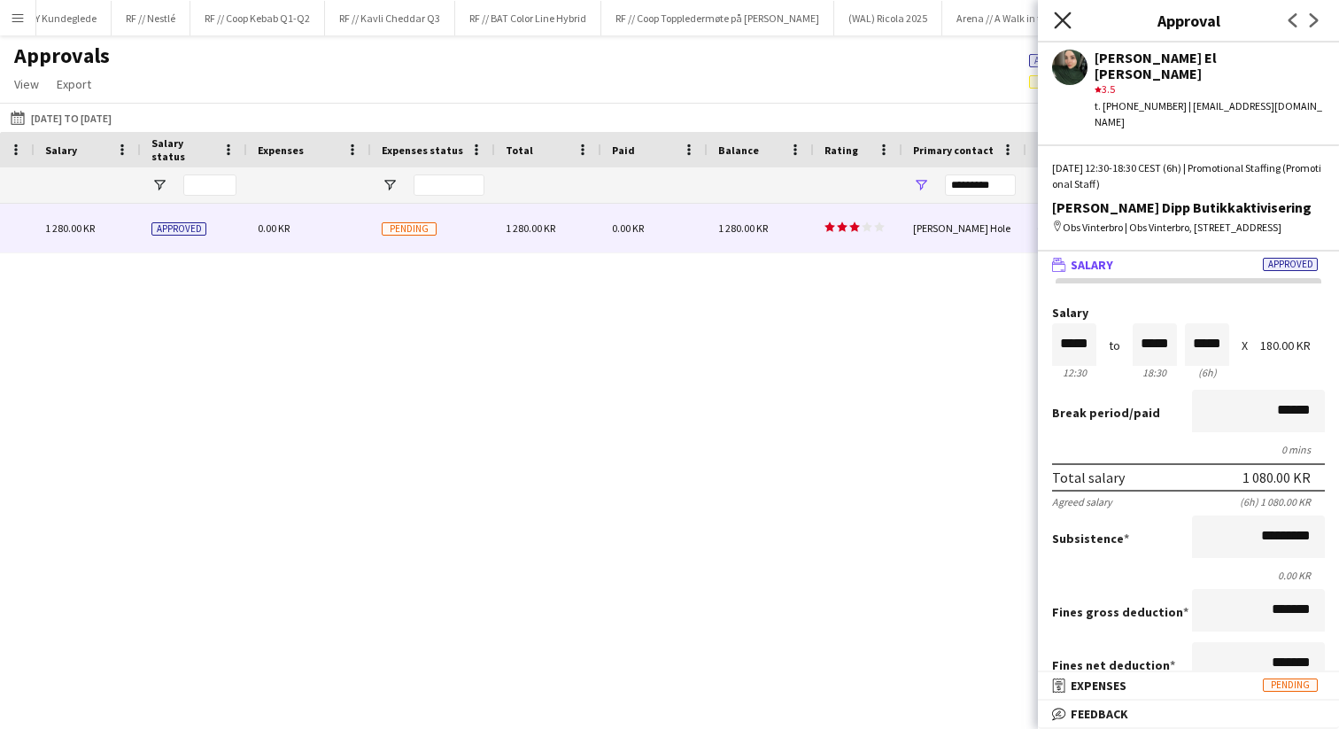
click at [1066, 24] on icon "Close pop-in" at bounding box center [1062, 20] width 17 height 17
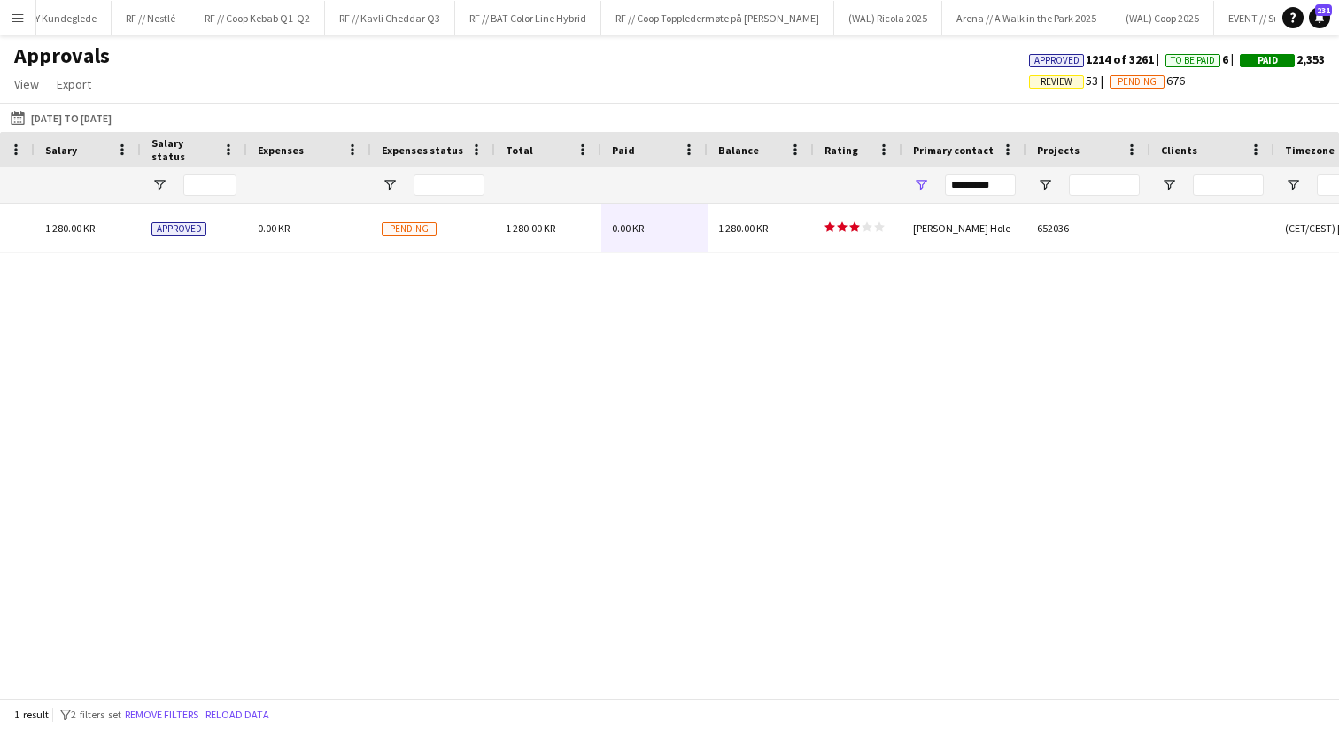
click at [853, 97] on div "Approvals View Customise view Customise filters Reset Filters Reset View Reset …" at bounding box center [669, 73] width 1339 height 60
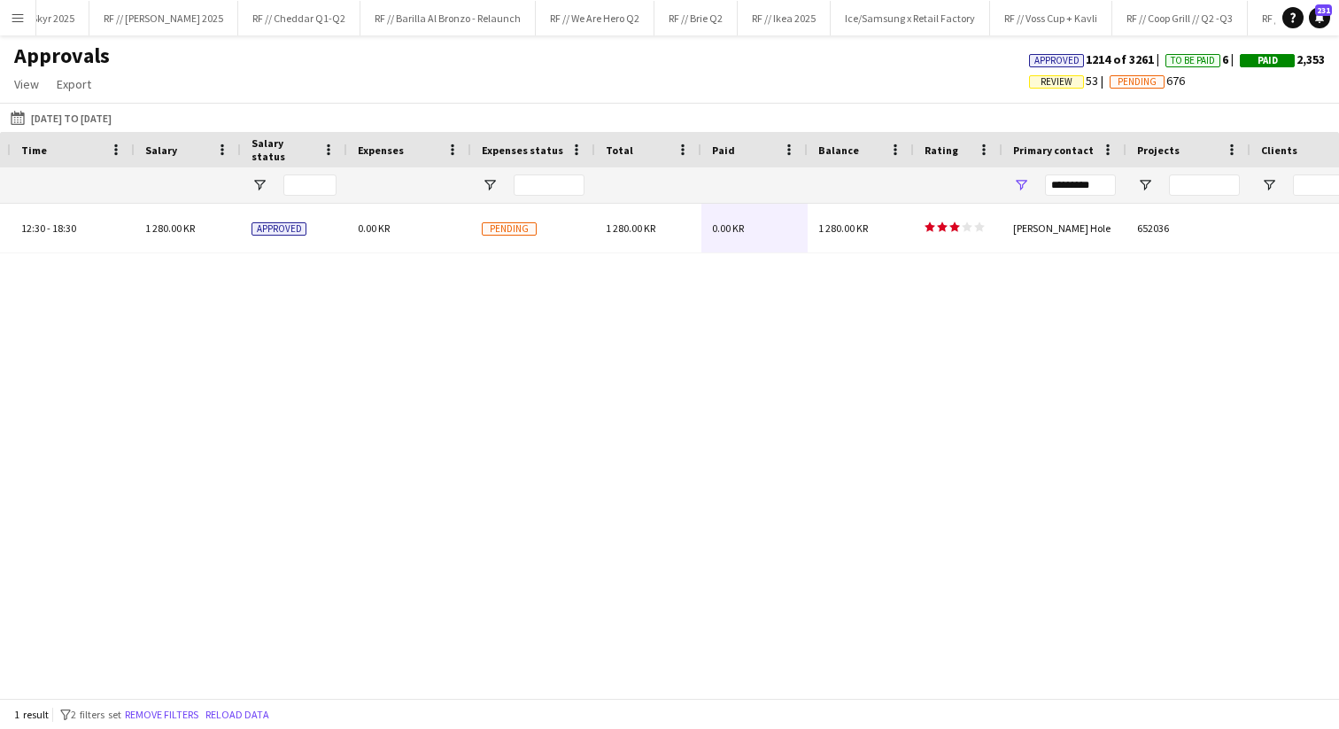
scroll to position [0, 0]
click at [330, 19] on button "RF // Cheddar Q1-Q2 Close" at bounding box center [339, 18] width 122 height 35
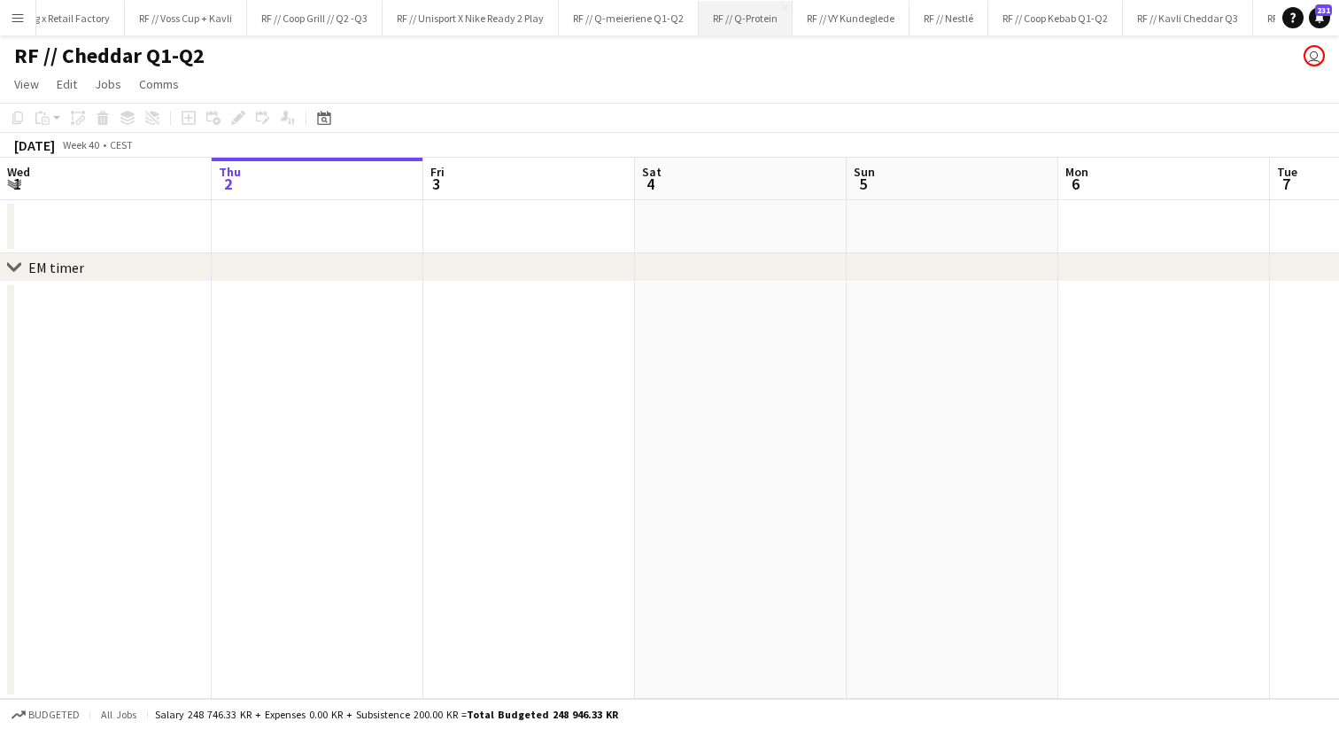
scroll to position [0, 925]
click at [1134, 19] on button "RF // Kavli Cheddar Q3 Close" at bounding box center [1170, 18] width 130 height 35
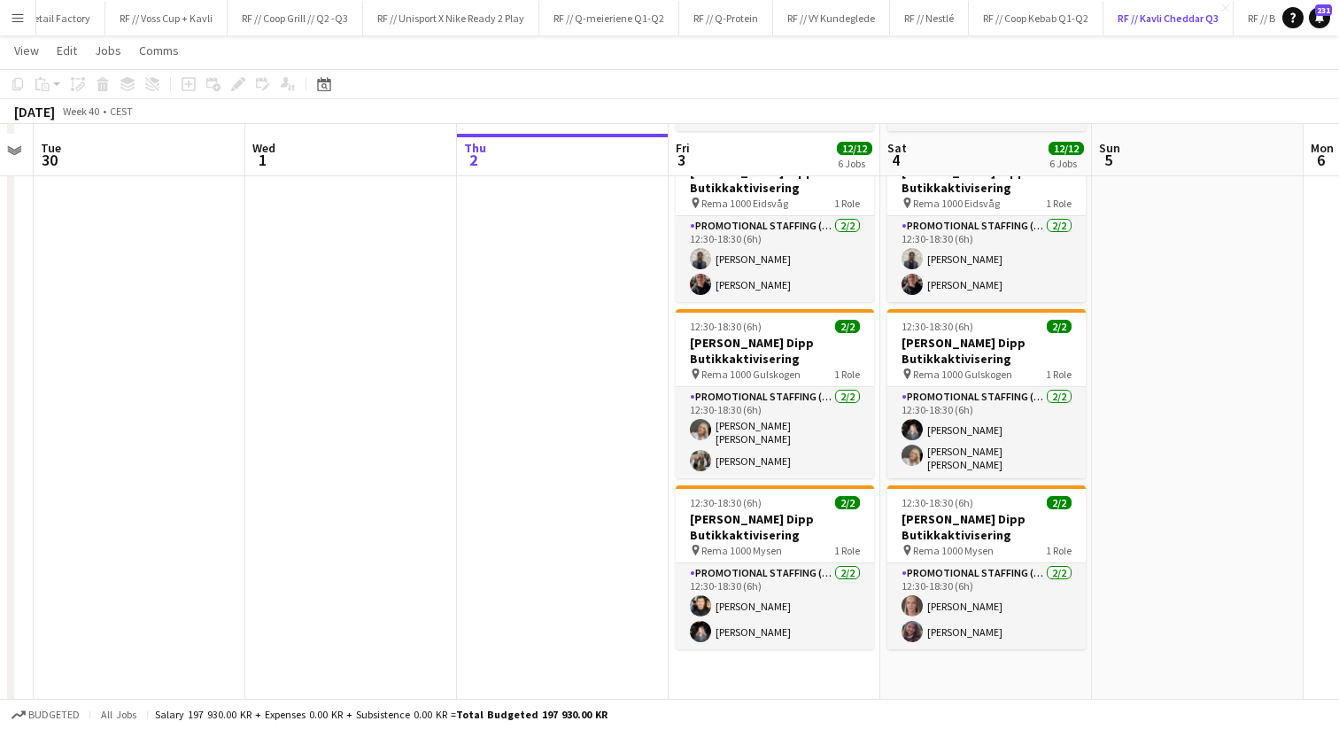
scroll to position [564, 0]
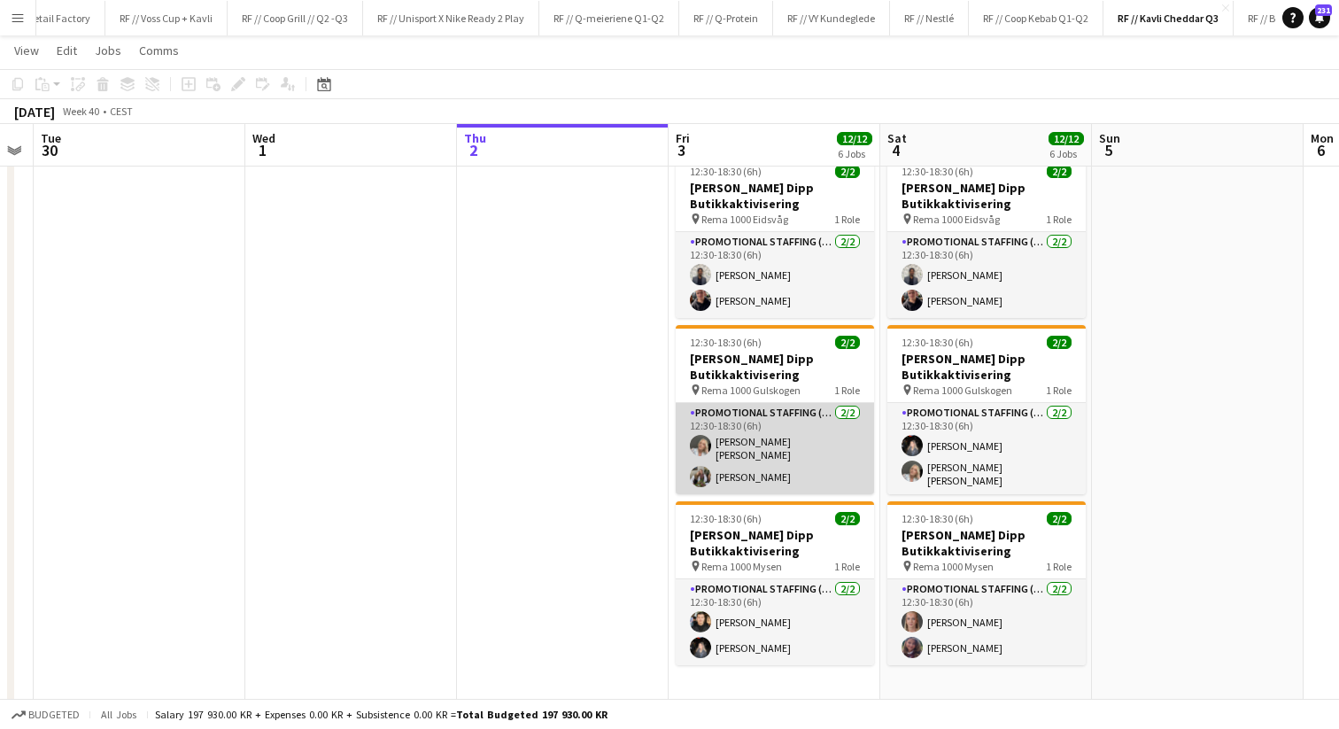
click at [713, 461] on app-card-role "Promotional Staffing (Promotional Staff) 2/2 12:30-18:30 (6h) Mina Sandbakk Lun…" at bounding box center [775, 448] width 198 height 91
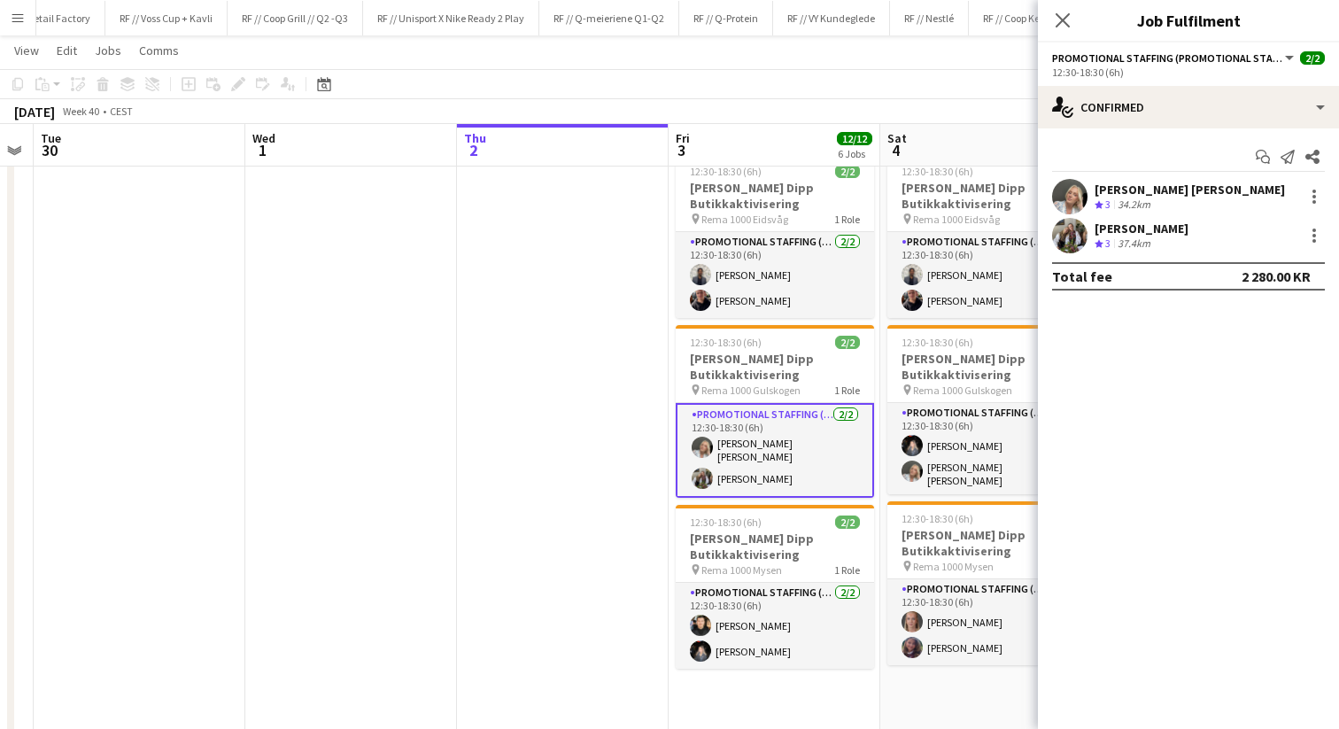
click at [617, 478] on app-date-cell at bounding box center [563, 255] width 212 height 1242
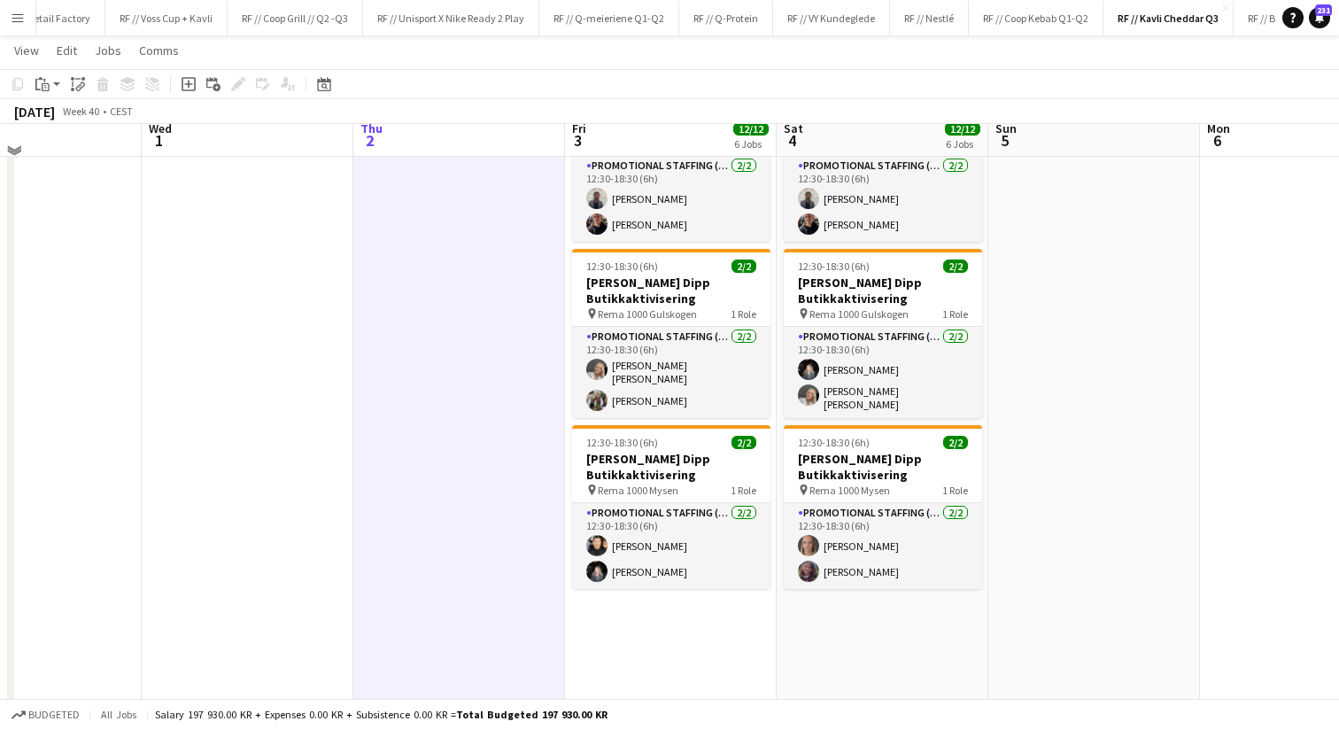
scroll to position [642, 0]
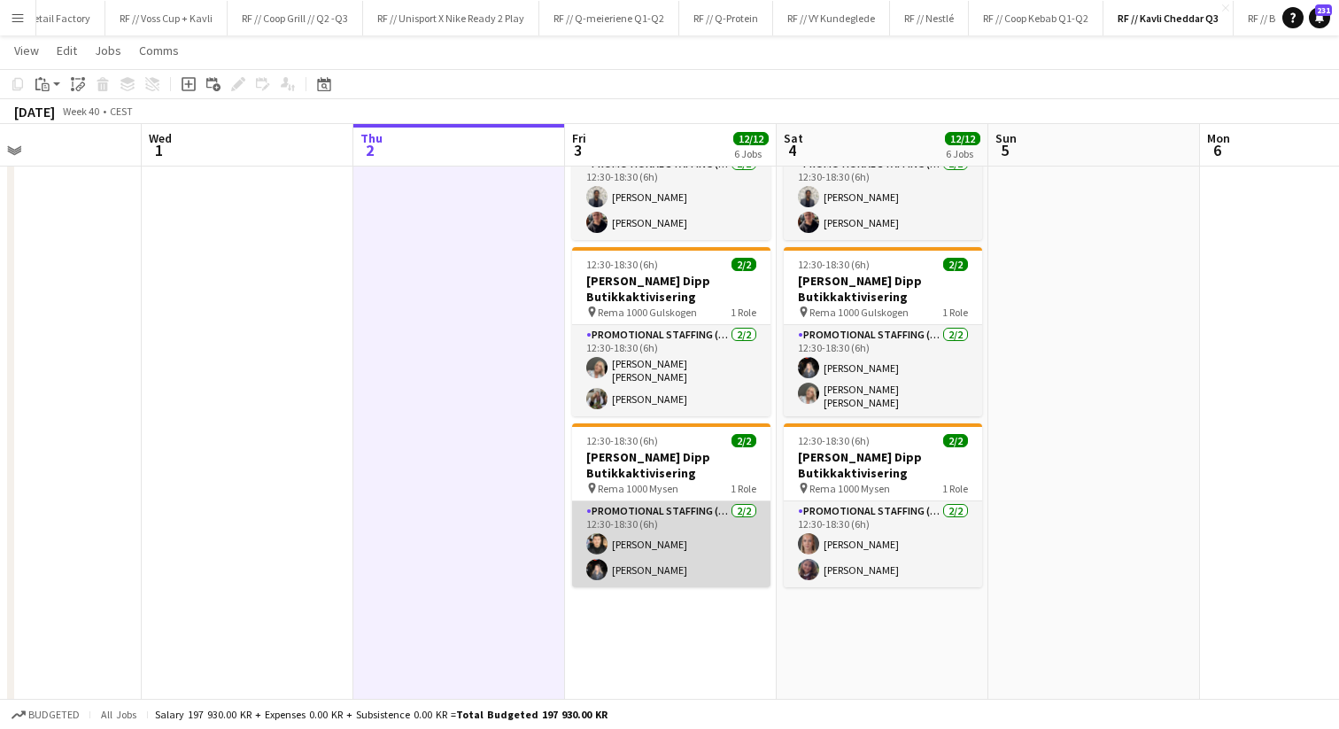
click at [616, 534] on app-card-role "Promotional Staffing (Promotional Staff) 2/2 12:30-18:30 (6h) Ishak Kayabasi Ho…" at bounding box center [671, 544] width 198 height 86
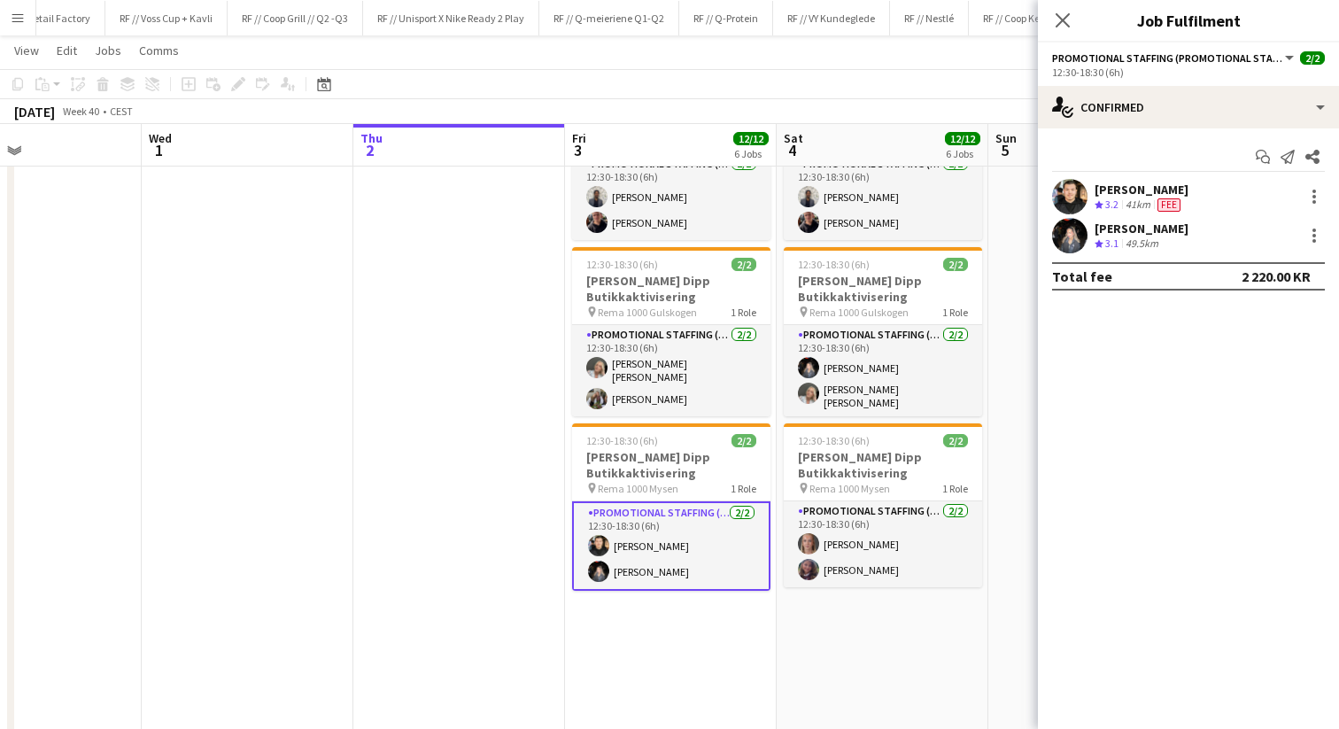
click at [1071, 230] on app-user-avatar at bounding box center [1069, 235] width 35 height 35
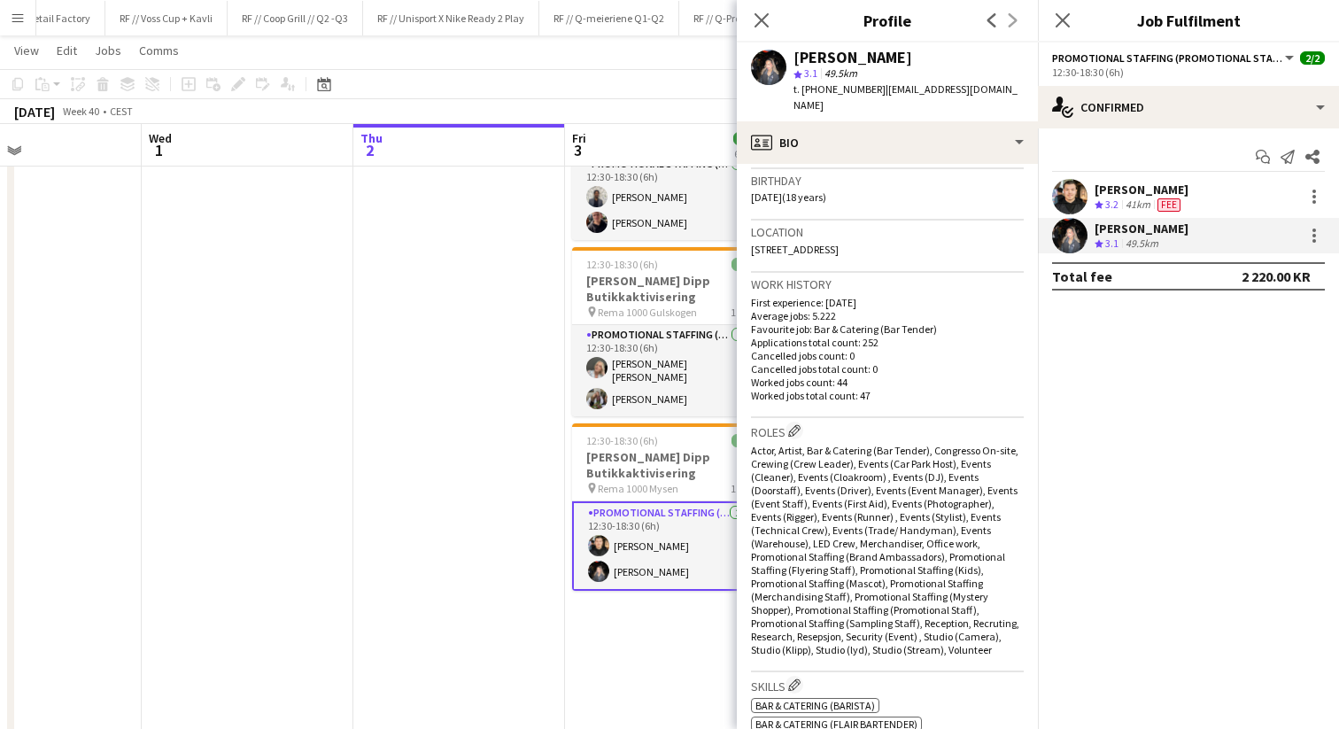
scroll to position [0, 0]
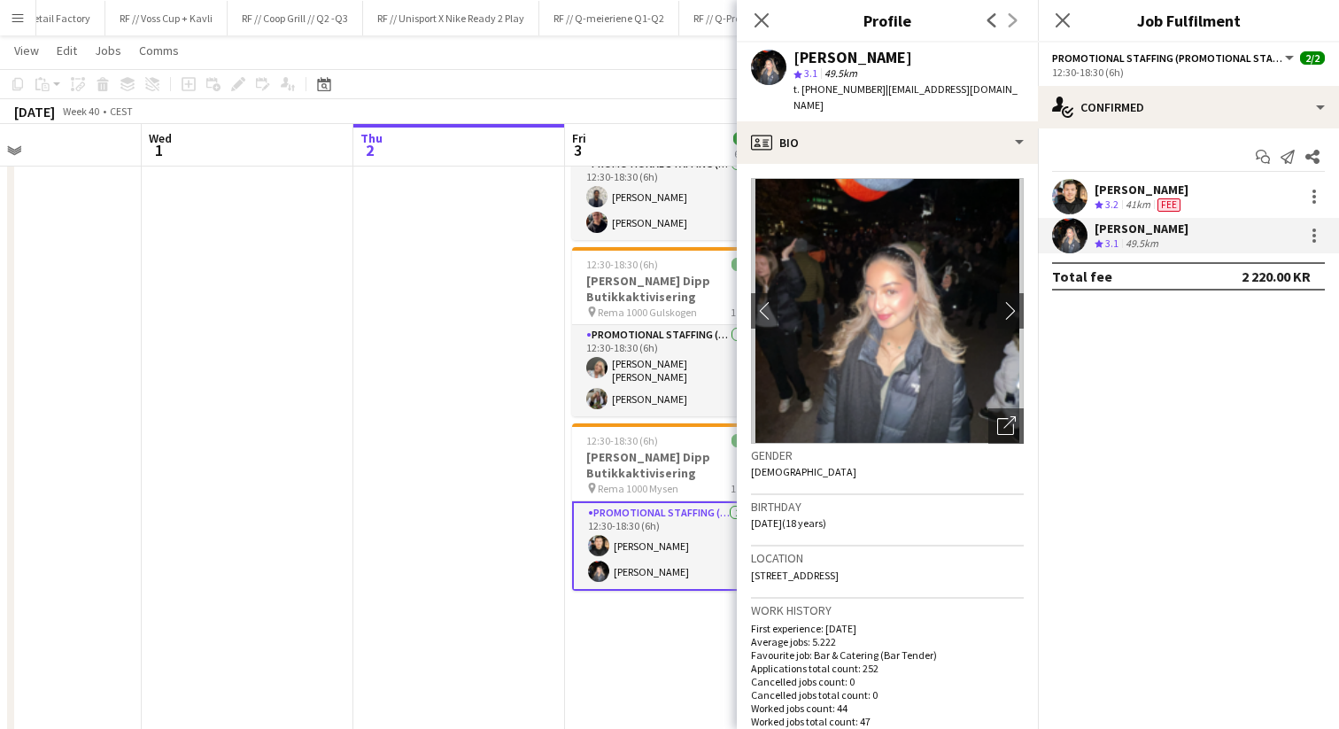
drag, startPoint x: 897, startPoint y: 559, endPoint x: 749, endPoint y: 555, distance: 148.0
click at [749, 555] on app-crew-profile-bio "chevron-left chevron-right Open photos pop-in Gender Female Birthday 15-05-2007…" at bounding box center [887, 446] width 301 height 565
copy span "143 Haugerudhagan, Oslo, 0673"
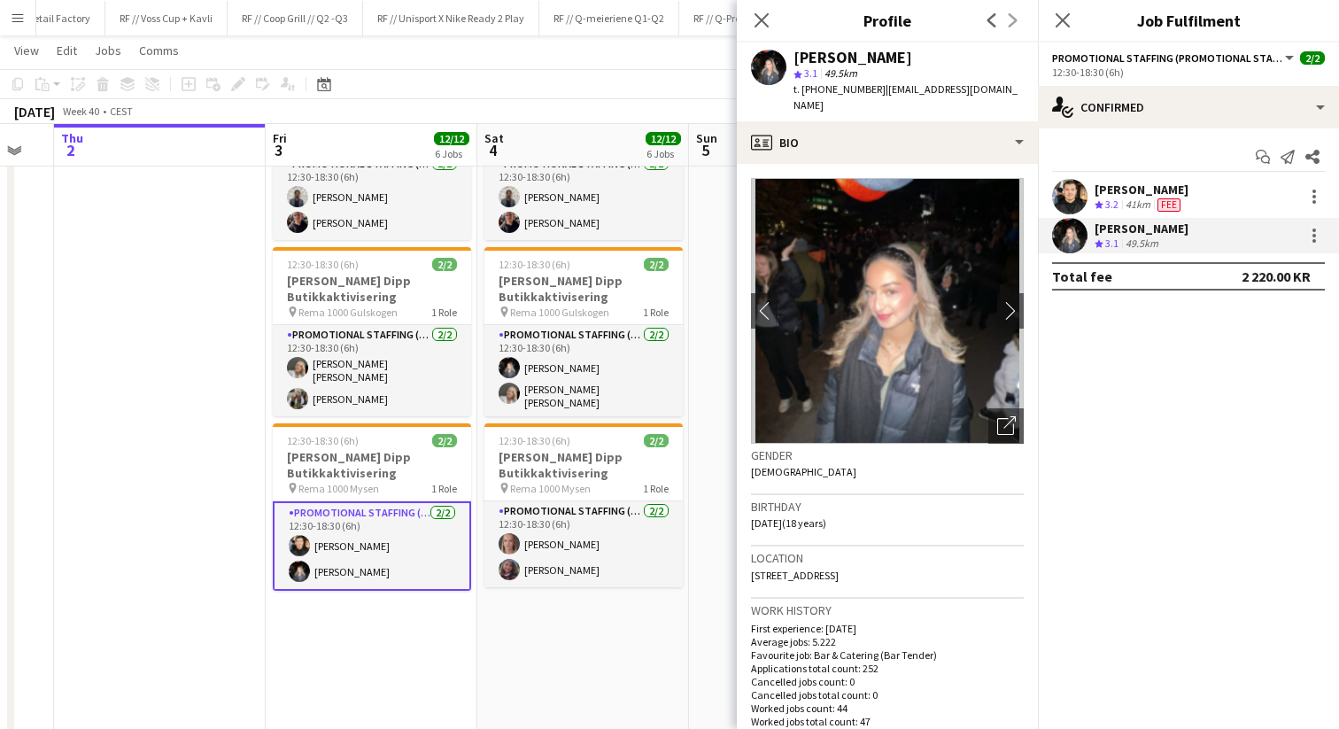
scroll to position [0, 799]
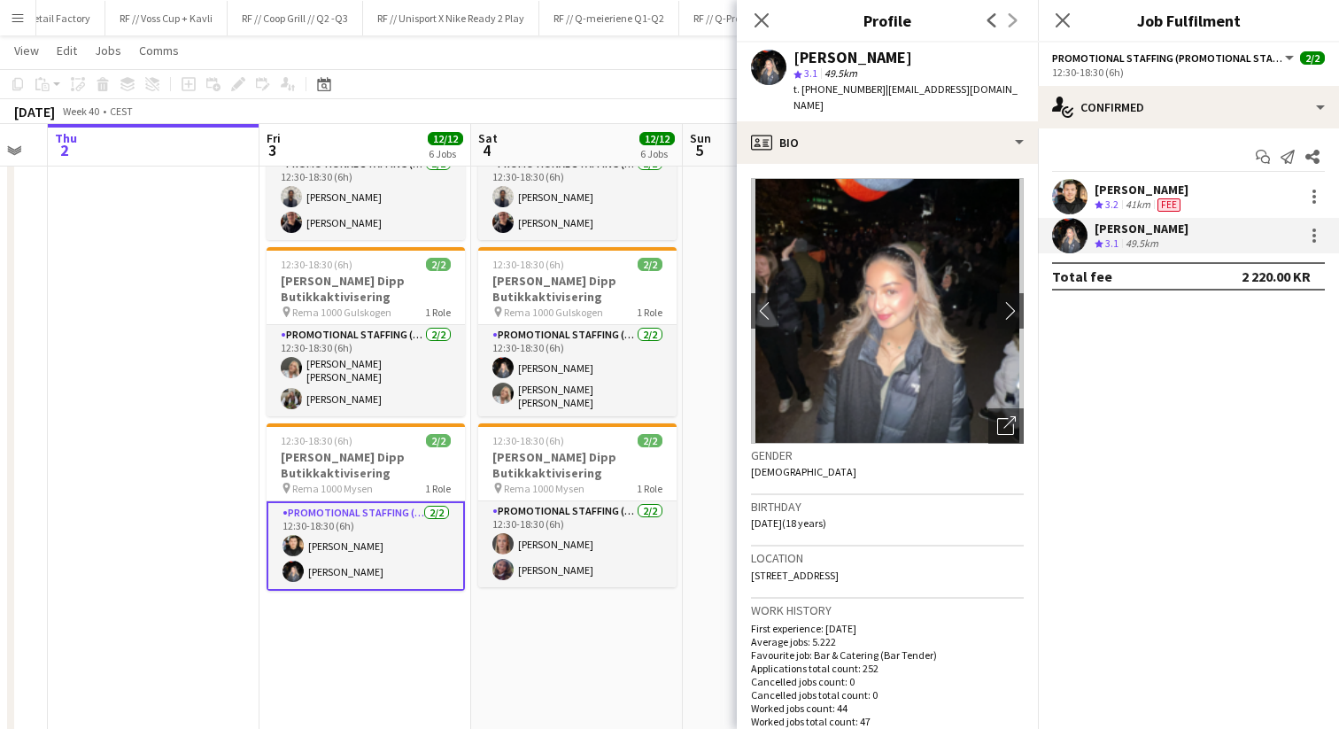
click at [583, 616] on app-date-cell "12:30-18:30 (6h) 2/2 Kavli Cheddar Dipp Butikkaktivisering pin Meny Vågsbygd 1 …" at bounding box center [577, 177] width 212 height 1242
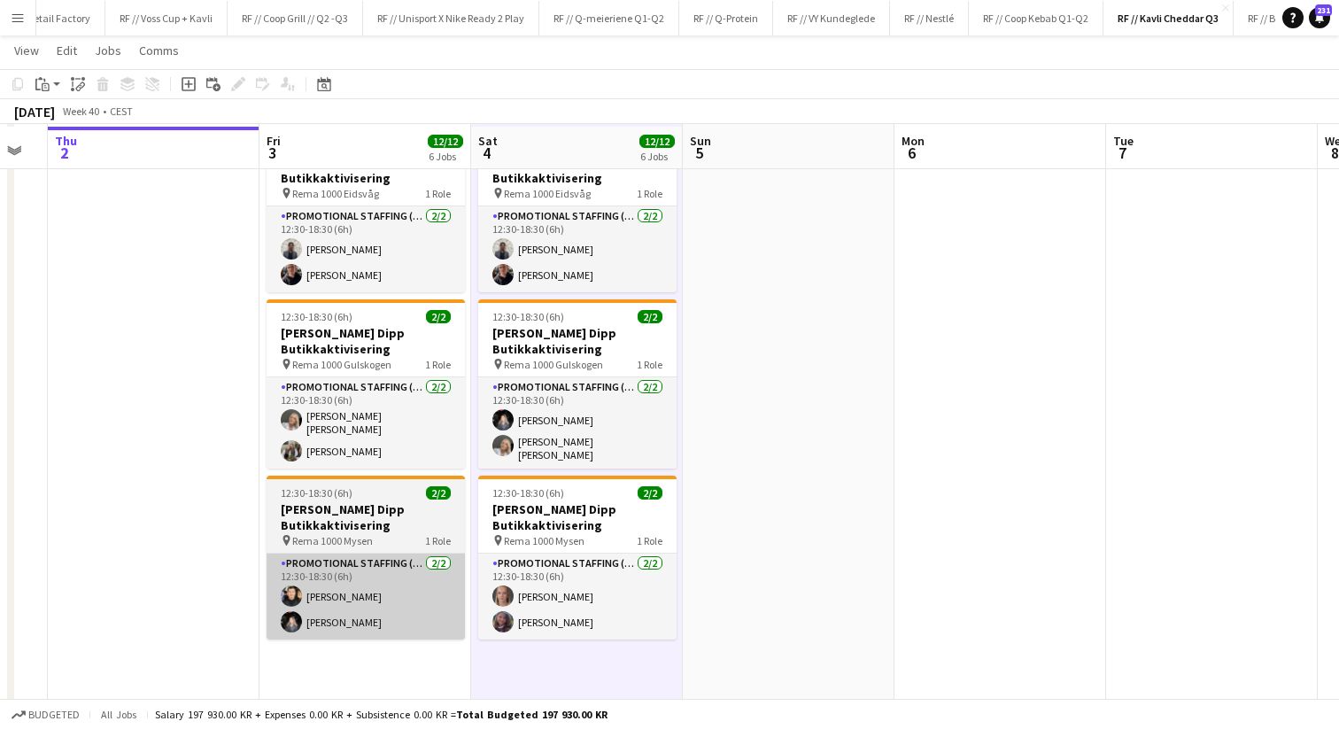
scroll to position [595, 0]
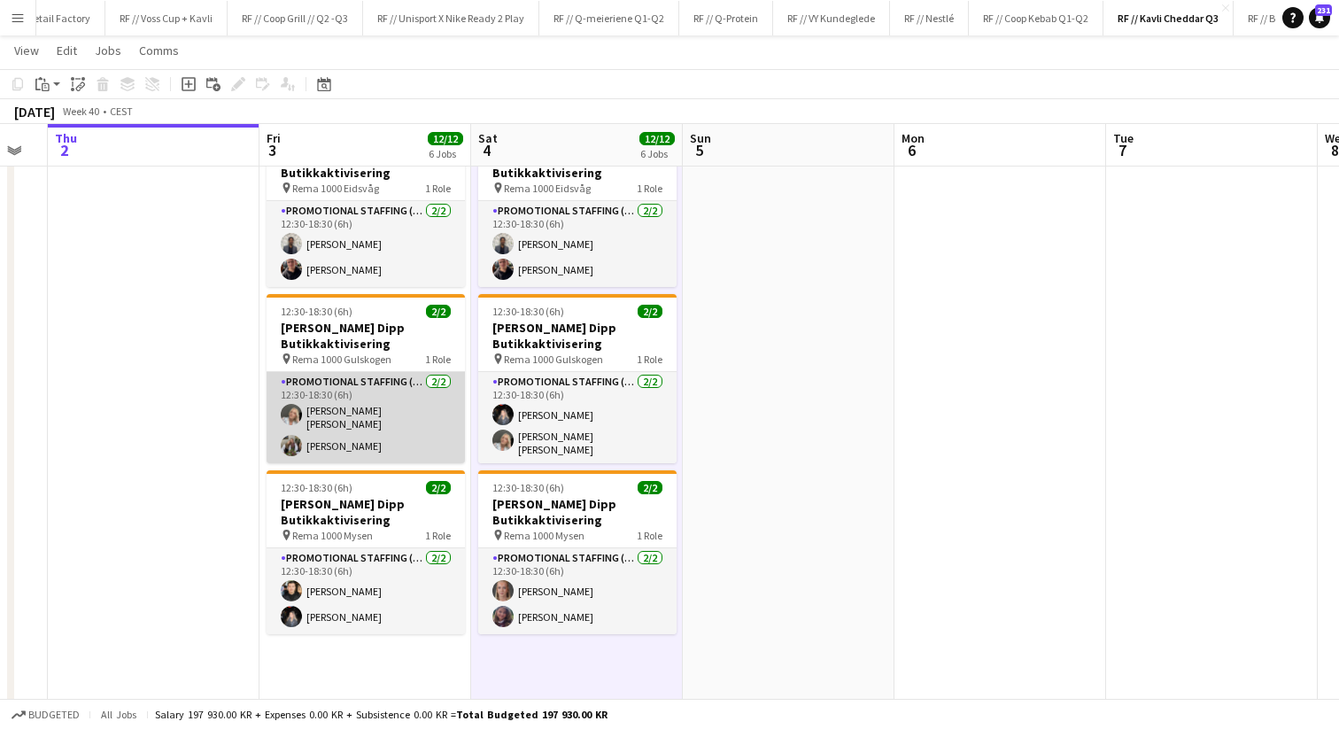
click at [334, 406] on app-card-role "Promotional Staffing (Promotional Staff) 2/2 12:30-18:30 (6h) Mina Sandbakk Lun…" at bounding box center [366, 417] width 198 height 91
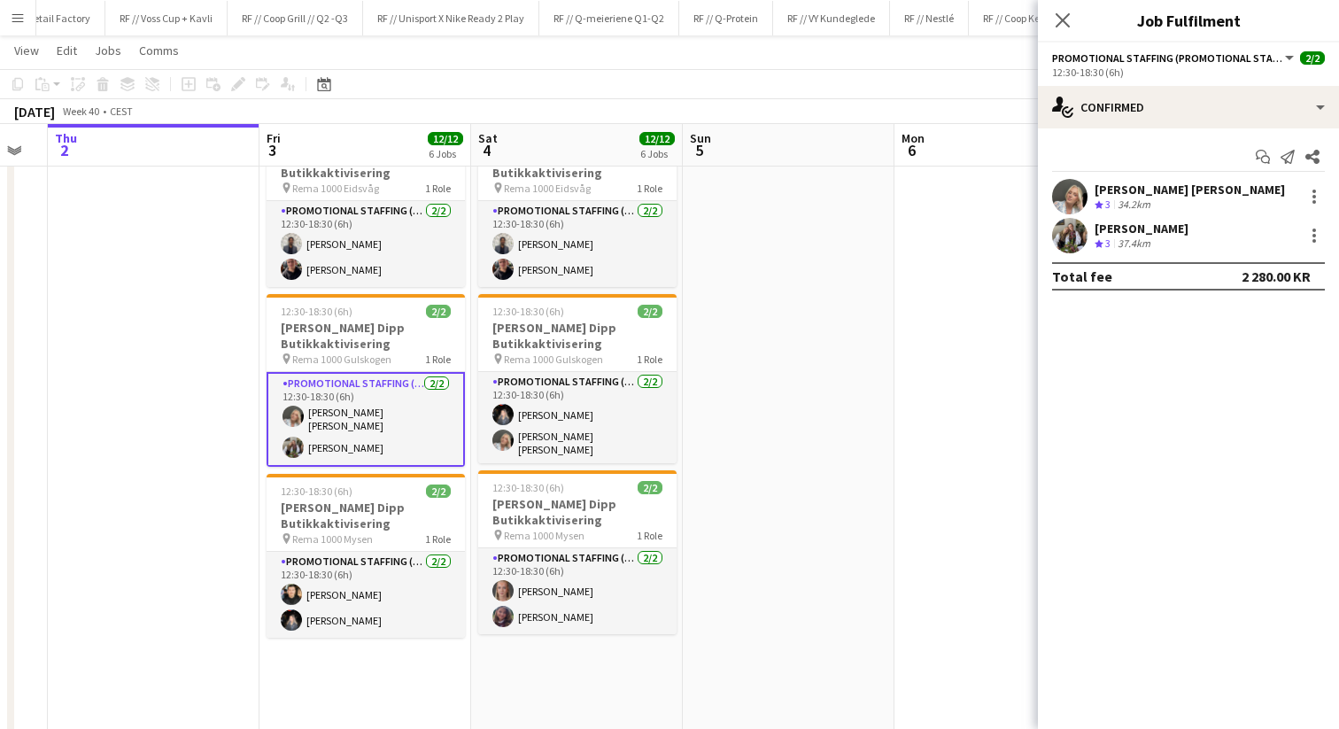
click at [1063, 194] on app-user-avatar at bounding box center [1069, 196] width 35 height 35
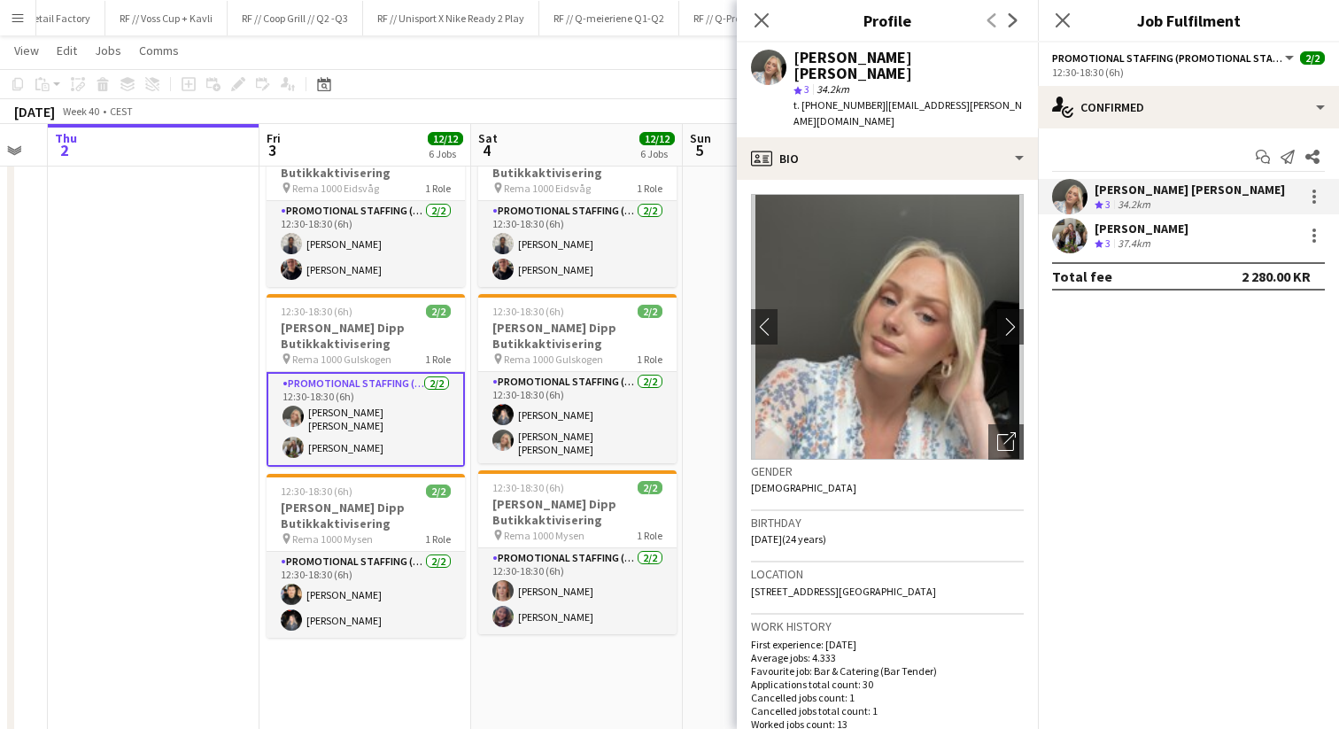
click at [1075, 233] on app-user-avatar at bounding box center [1069, 235] width 35 height 35
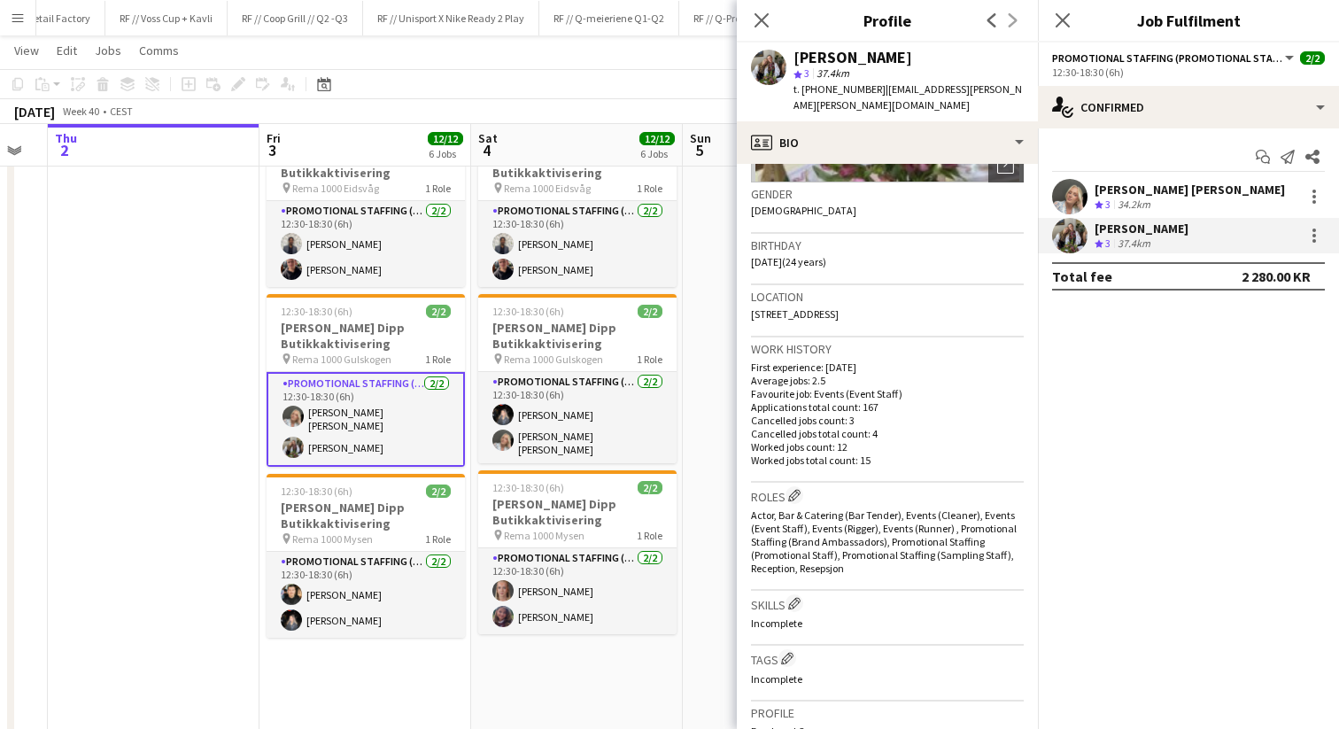
scroll to position [0, 0]
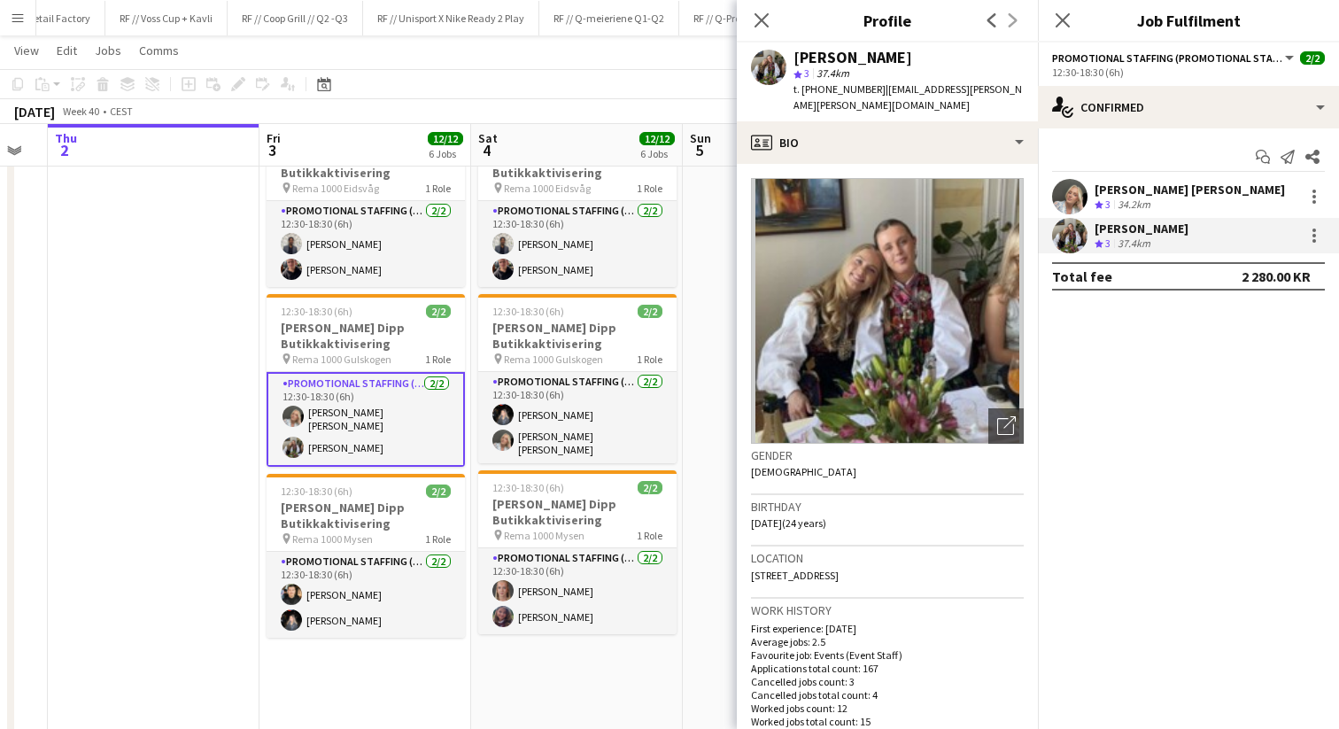
click at [1070, 198] on app-user-avatar at bounding box center [1069, 196] width 35 height 35
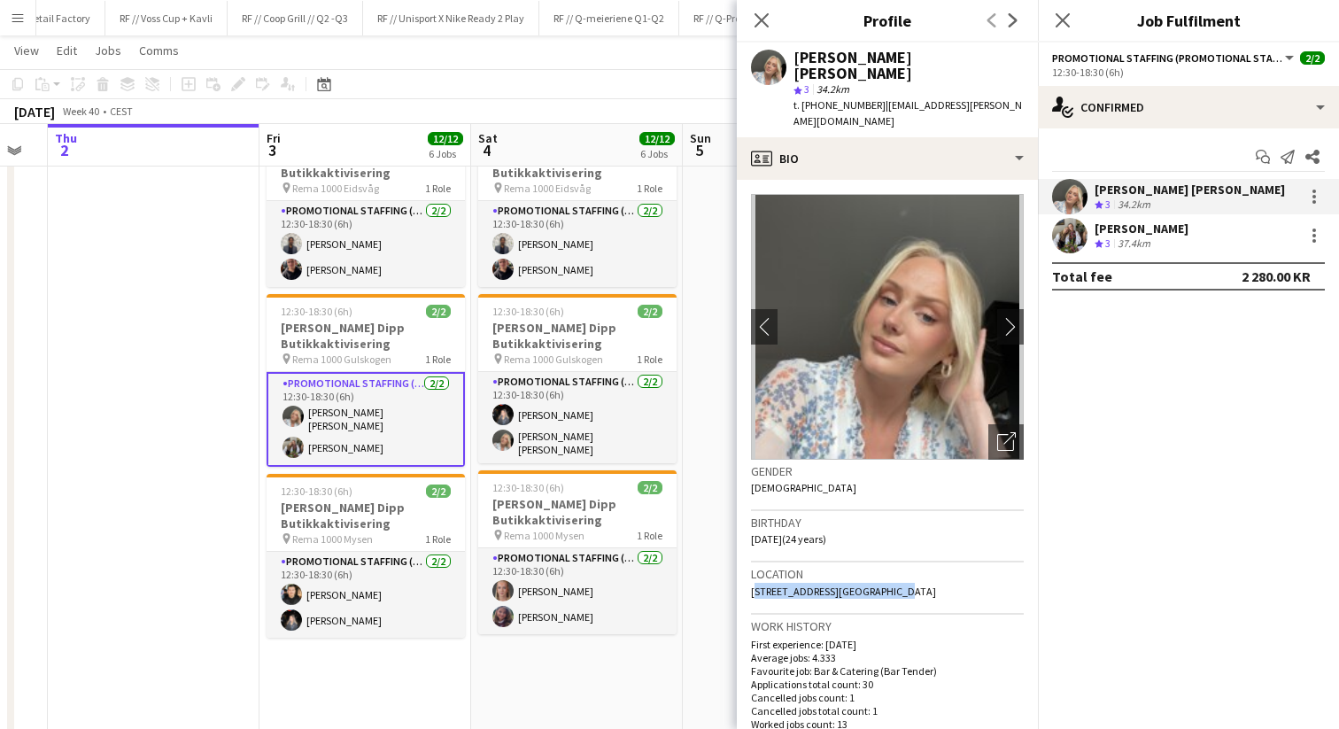
drag, startPoint x: 887, startPoint y: 576, endPoint x: 752, endPoint y: 575, distance: 134.6
click at [752, 575] on div "Location 144B Vækerøveien, Oslo, 0383" at bounding box center [887, 587] width 273 height 51
copy span "144B Vækerøveien, Oslo, 0383"
click at [1074, 225] on app-user-avatar at bounding box center [1069, 235] width 35 height 35
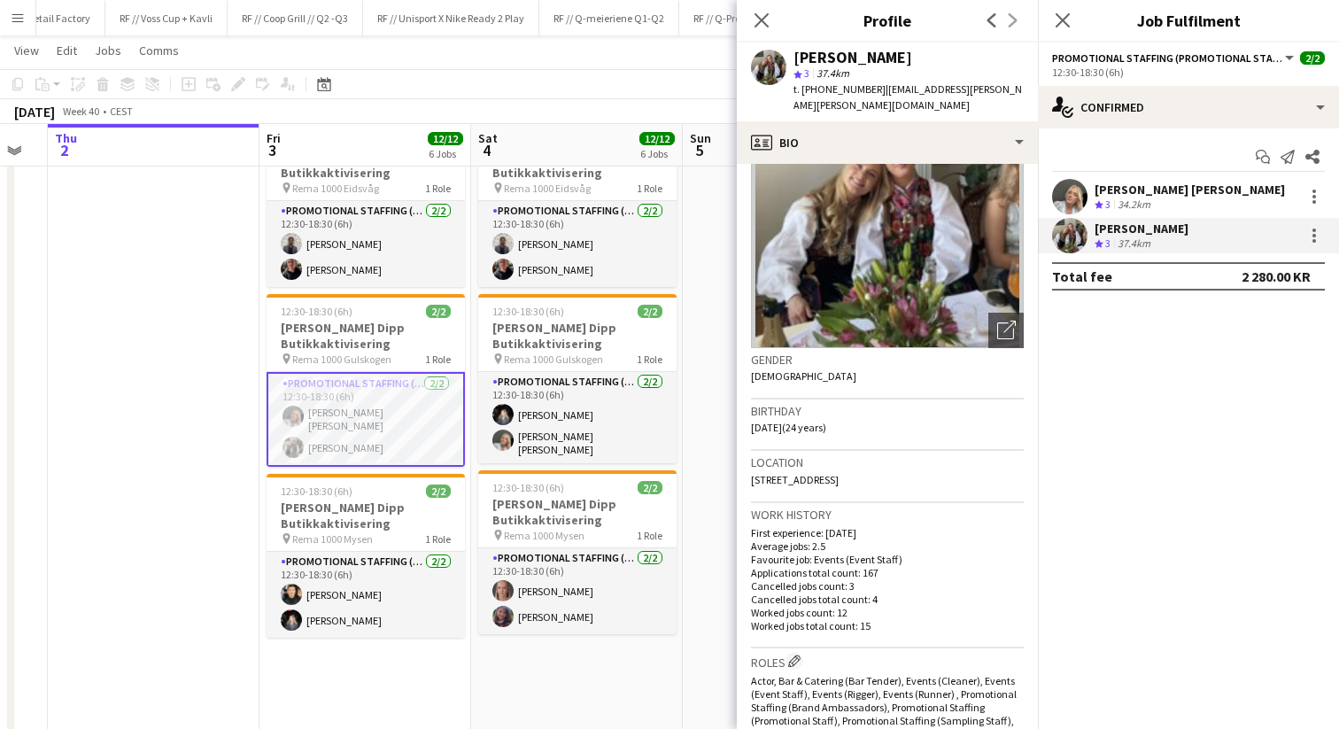
scroll to position [112, 0]
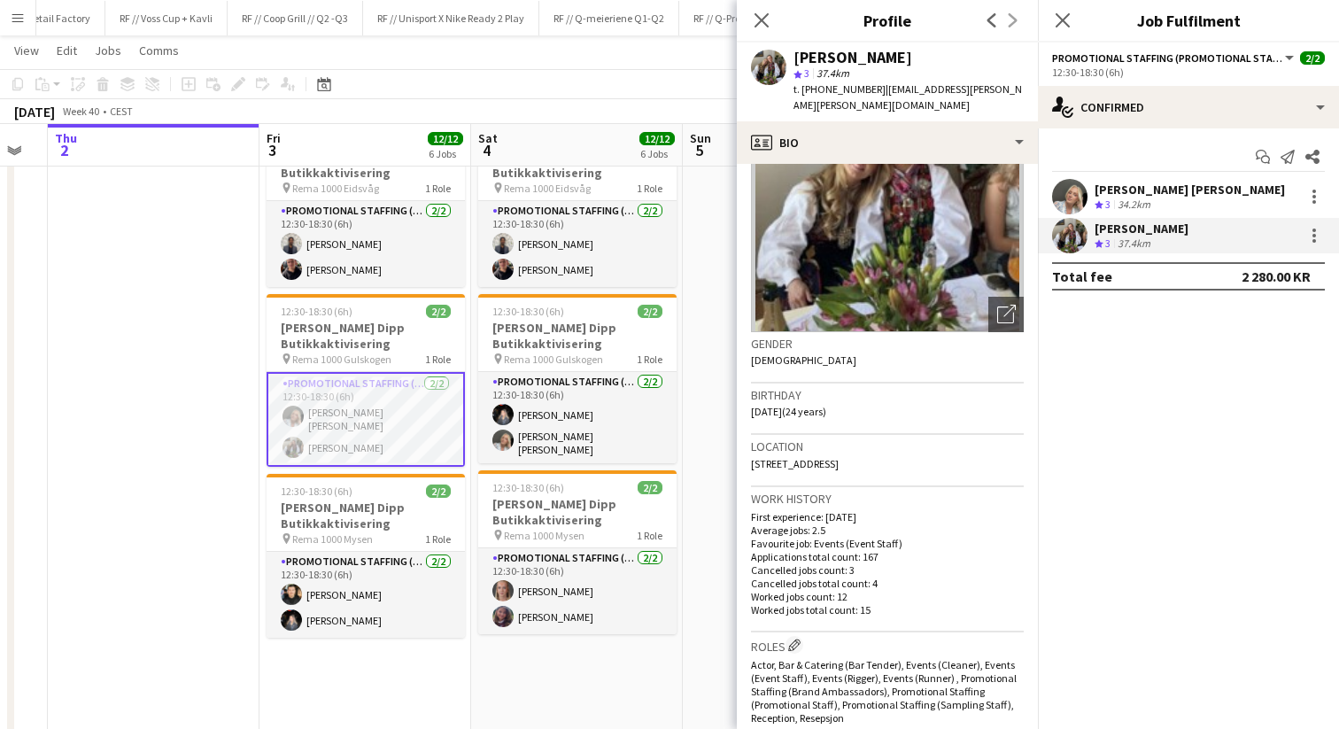
drag, startPoint x: 878, startPoint y: 448, endPoint x: 743, endPoint y: 448, distance: 134.6
click at [743, 448] on app-crew-profile-bio "Open photos pop-in Gender Female Birthday 26-05-2001 (24 years) Location 4 Rose…" at bounding box center [887, 446] width 301 height 565
copy span "4 Rosenborggata, Oslo, 0356"
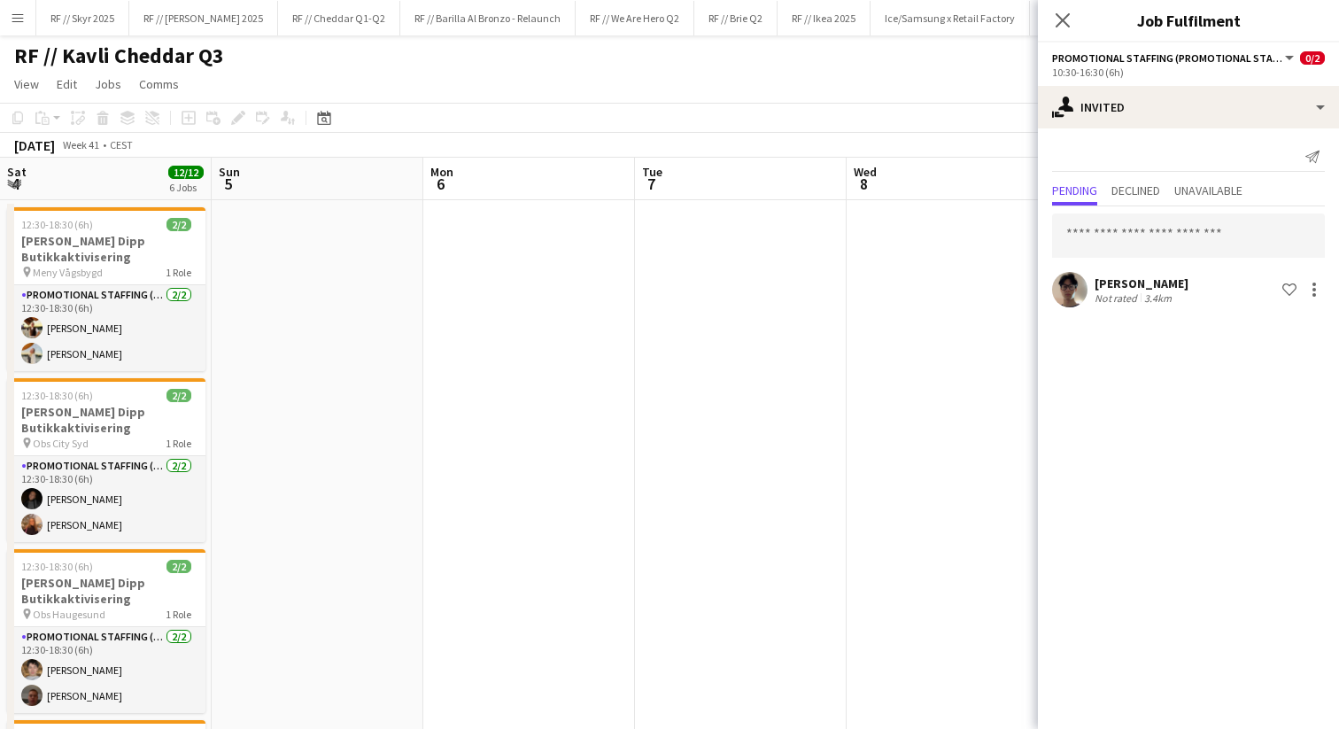
scroll to position [0, 645]
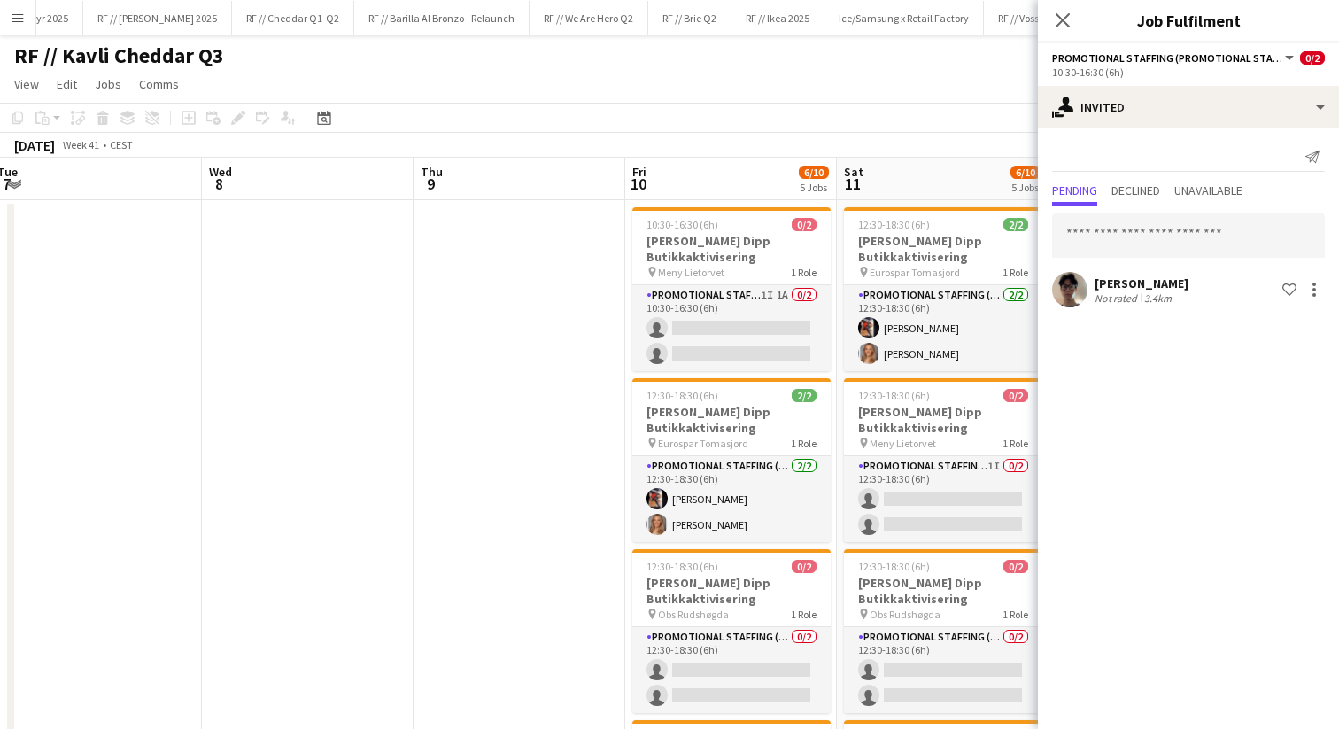
click at [14, 22] on app-icon "Menu" at bounding box center [18, 18] width 14 height 14
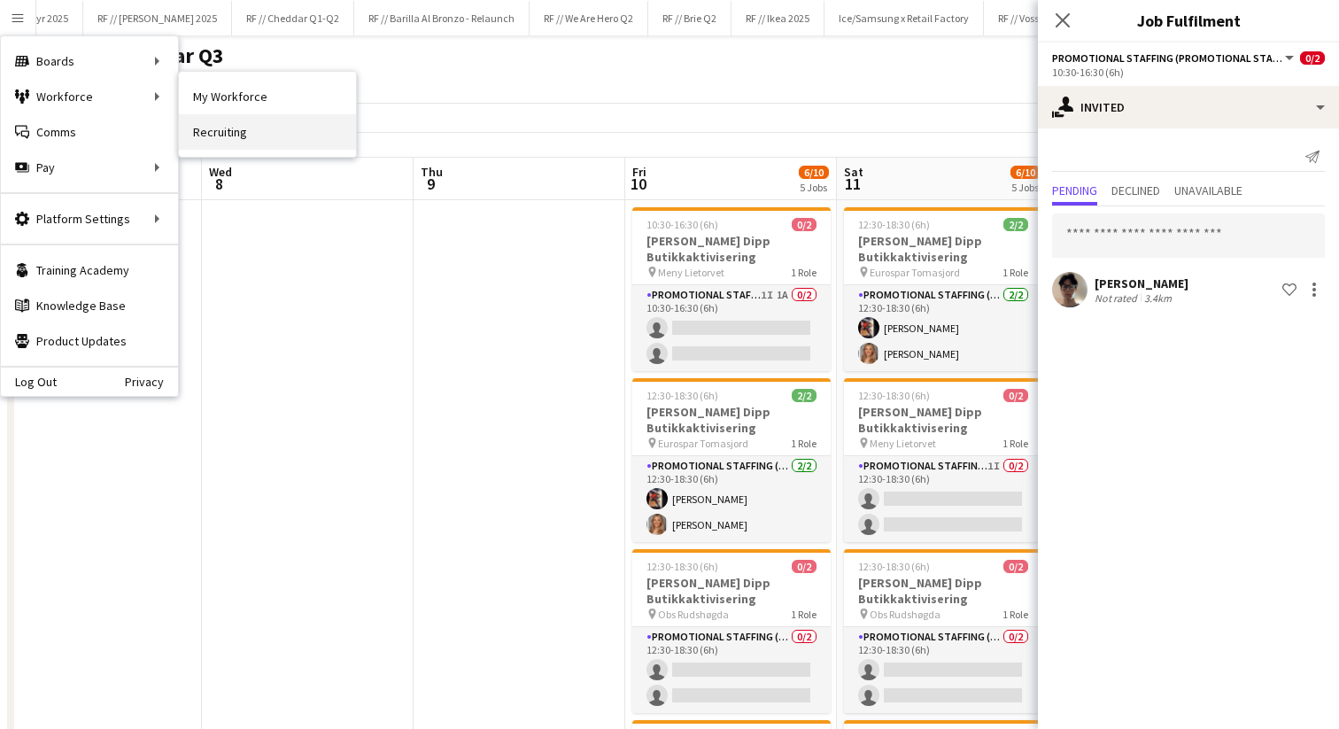
click at [214, 127] on link "Recruiting" at bounding box center [267, 131] width 177 height 35
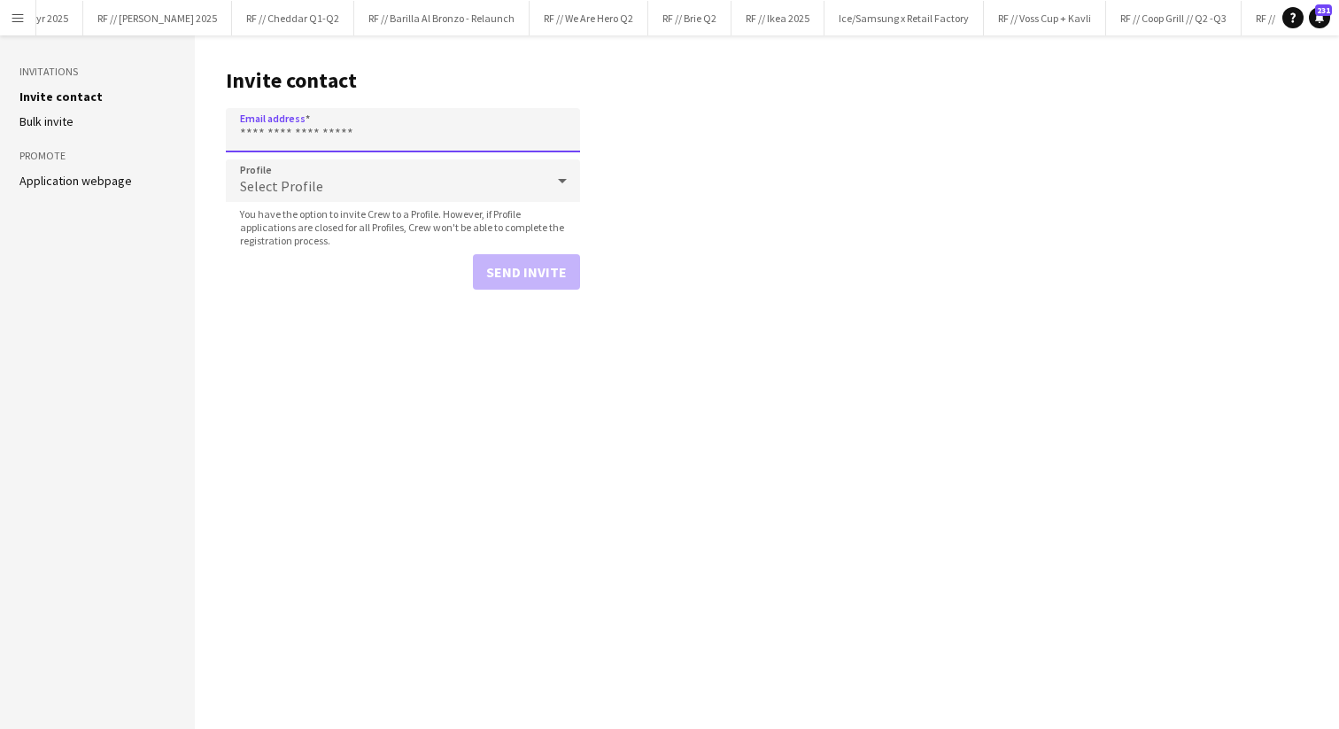
click at [289, 131] on input "Email address" at bounding box center [403, 130] width 354 height 44
paste input "**********"
type input "**********"
click at [489, 254] on button "Send invite" at bounding box center [526, 271] width 107 height 35
